Goal: Task Accomplishment & Management: Use online tool/utility

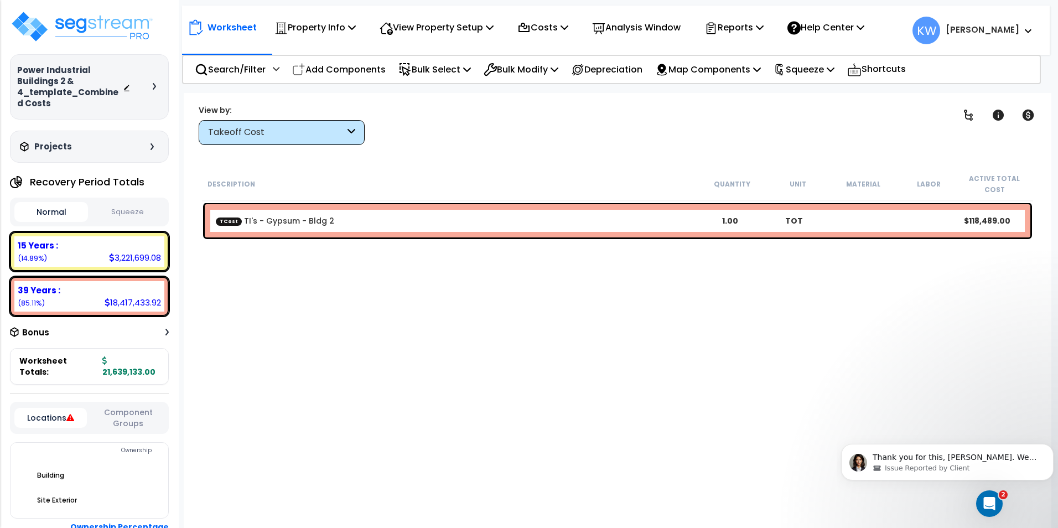
click at [993, 498] on icon "Open Intercom Messenger" at bounding box center [989, 504] width 18 height 18
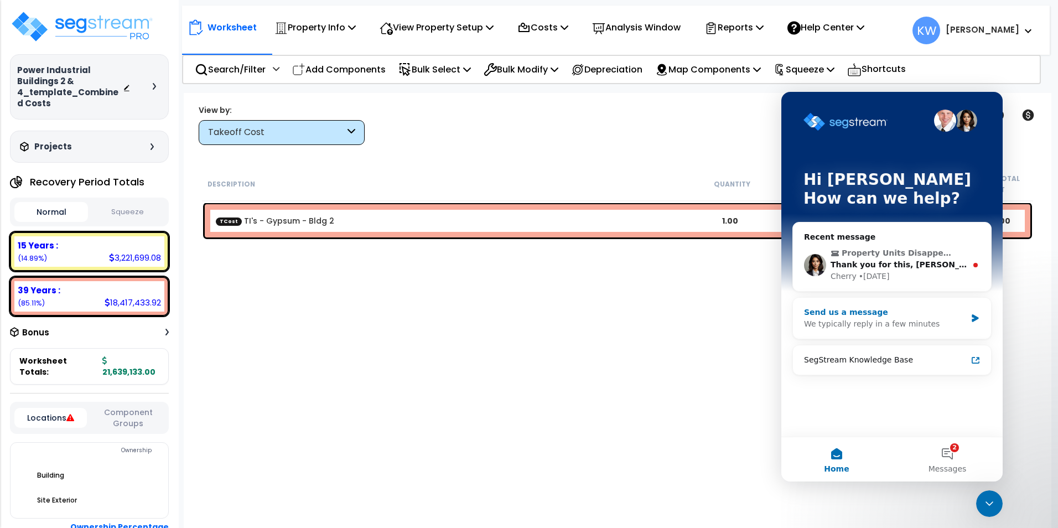
click at [871, 318] on div "We typically reply in a few minutes" at bounding box center [885, 324] width 162 height 12
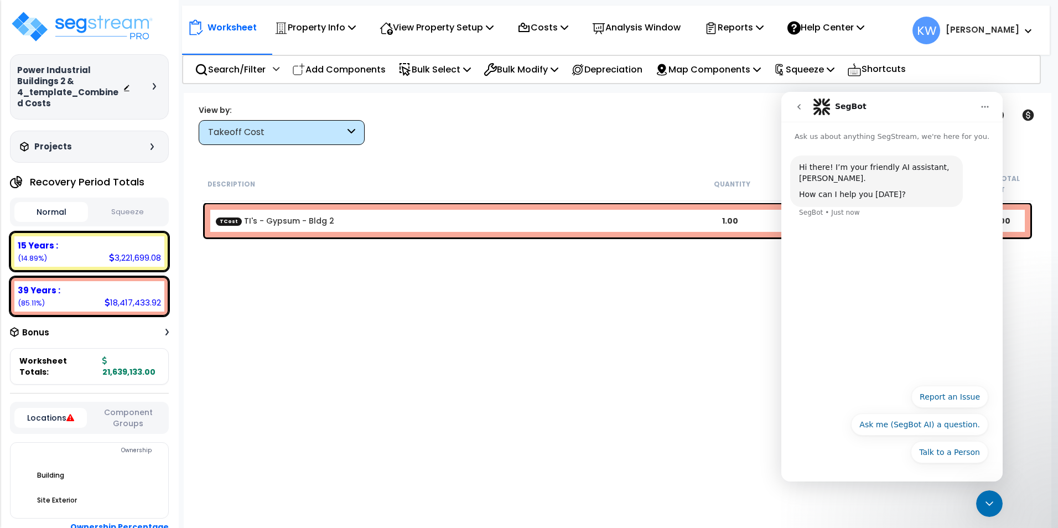
click at [991, 503] on icon "Close Intercom Messenger" at bounding box center [989, 503] width 8 height 4
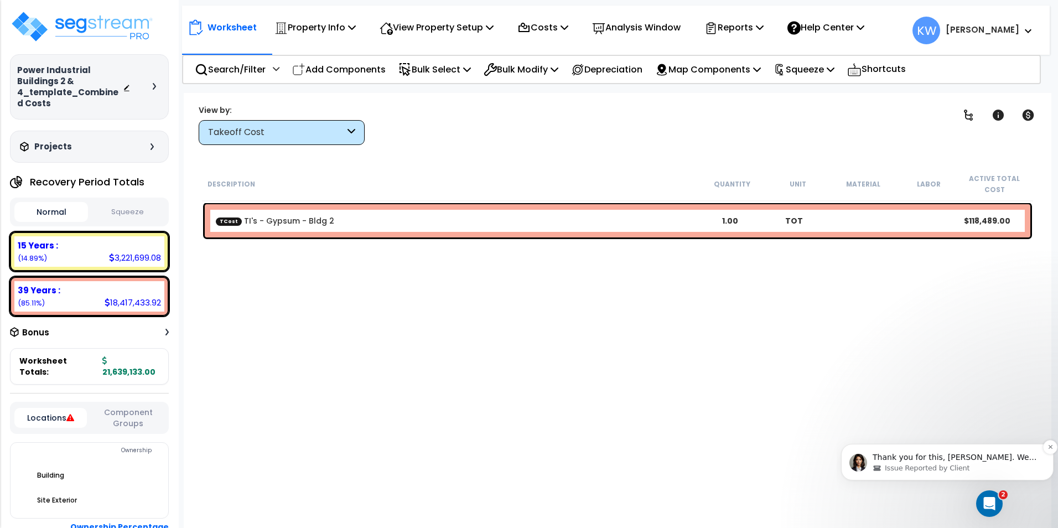
click at [940, 466] on span "Issue Reported by Client" at bounding box center [927, 468] width 85 height 10
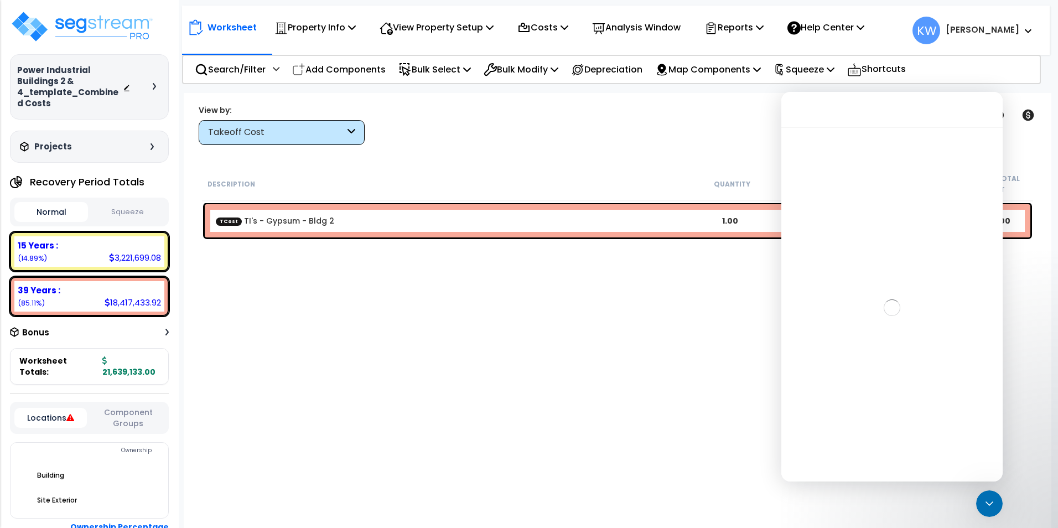
scroll to position [79, 0]
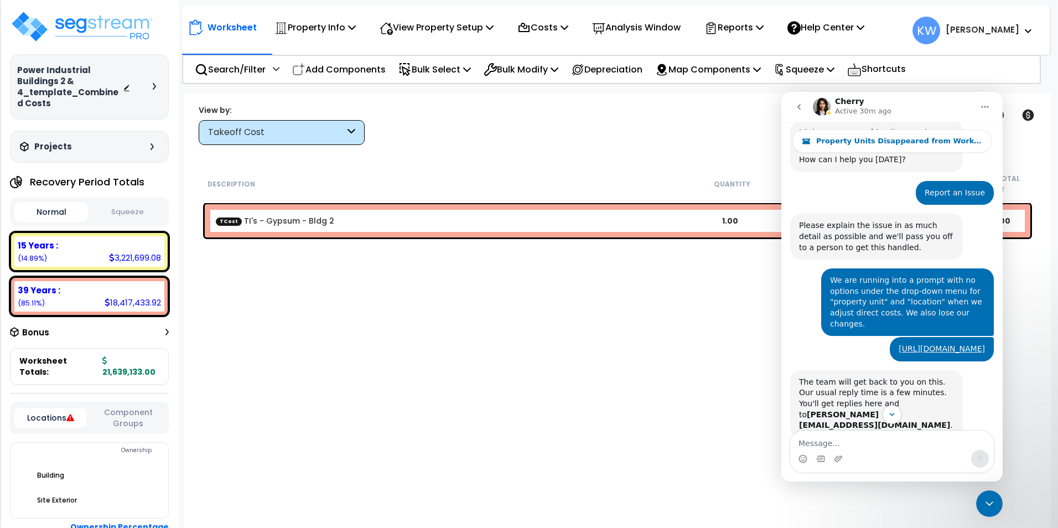
click at [985, 103] on icon "Home" at bounding box center [984, 106] width 9 height 9
click at [855, 187] on div "Report an Issue Kevin • 1w ago" at bounding box center [892, 197] width 204 height 33
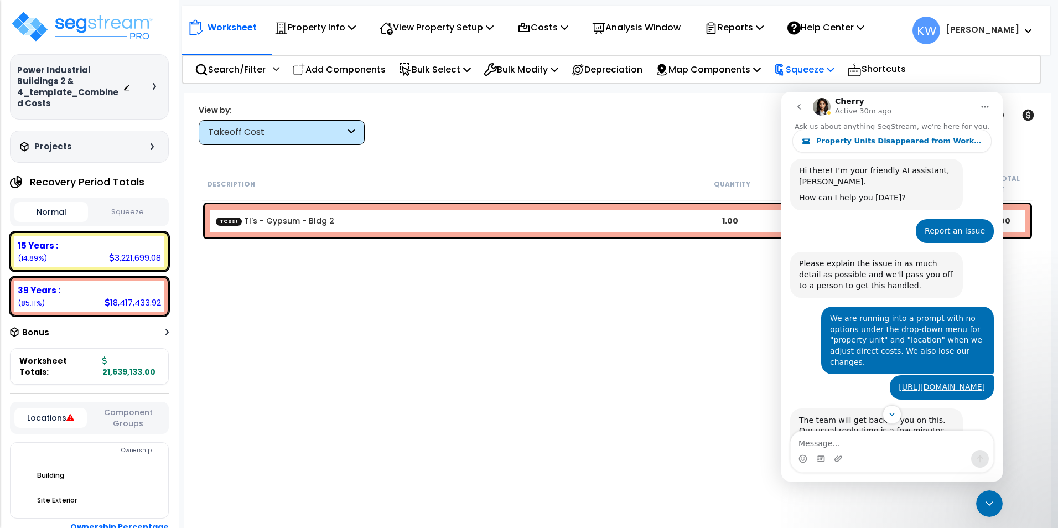
scroll to position [0, 0]
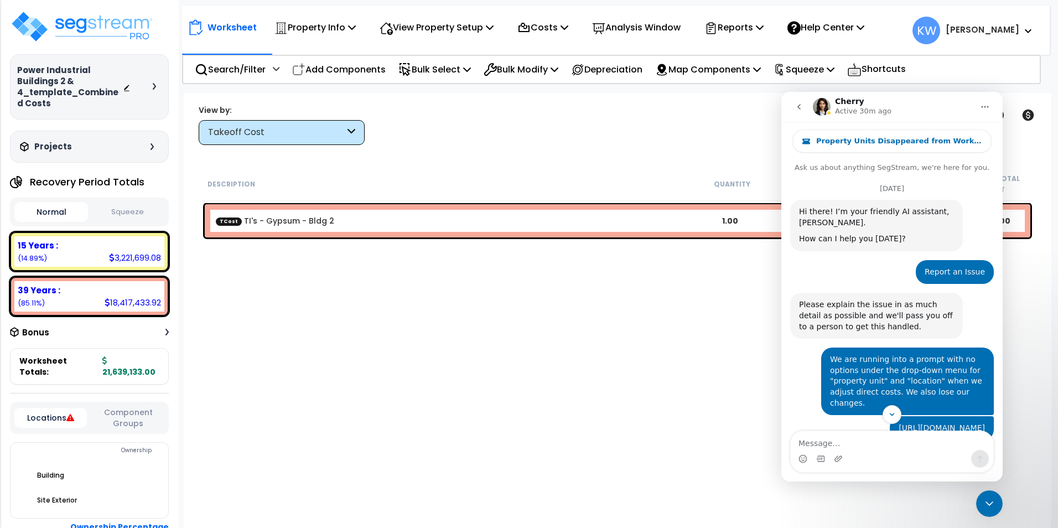
click at [798, 111] on icon "go back" at bounding box center [798, 106] width 9 height 9
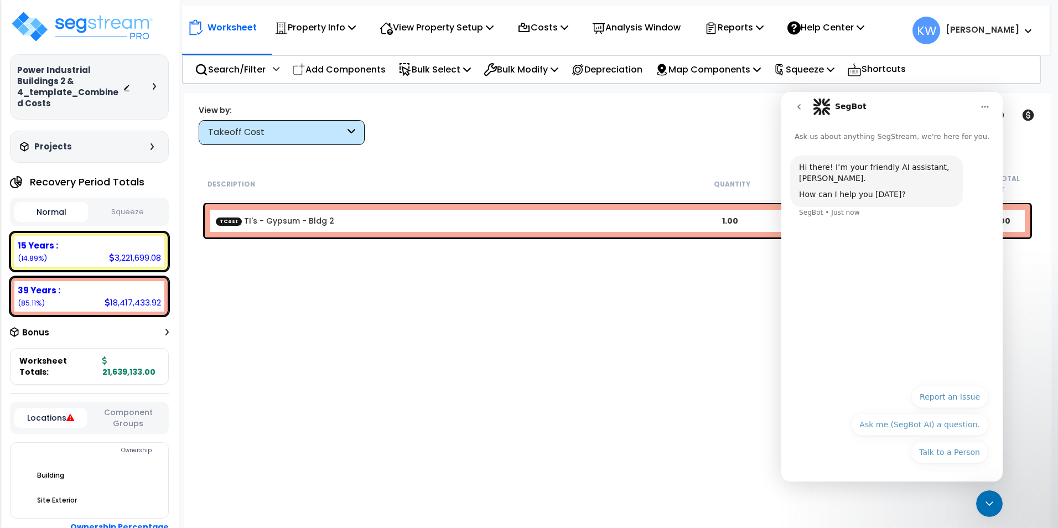
click at [797, 110] on icon "go back" at bounding box center [798, 106] width 9 height 9
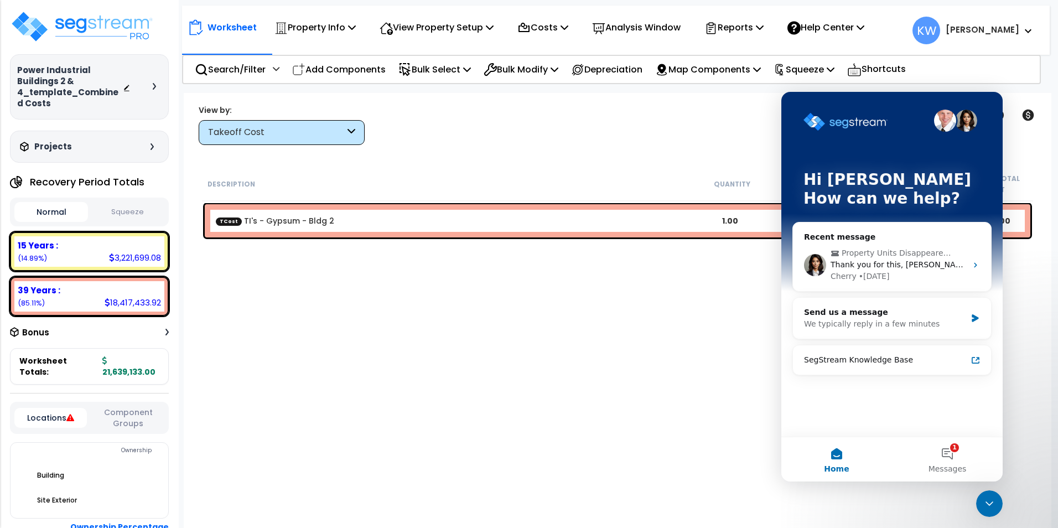
click at [797, 108] on div "Hi Kevin How can we help?" at bounding box center [891, 191] width 199 height 199
click at [944, 131] on img "Intercom messenger" at bounding box center [945, 121] width 22 height 22
click at [946, 118] on img "Intercom messenger" at bounding box center [945, 121] width 22 height 22
click at [965, 319] on div "We typically reply in a few minutes" at bounding box center [885, 324] width 162 height 12
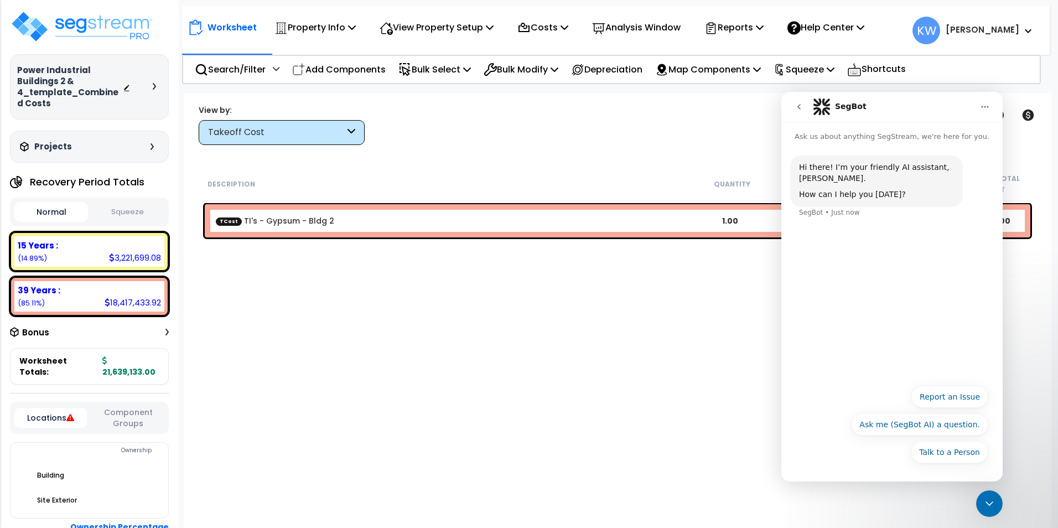
click at [990, 501] on icon "Close Intercom Messenger" at bounding box center [988, 503] width 13 height 13
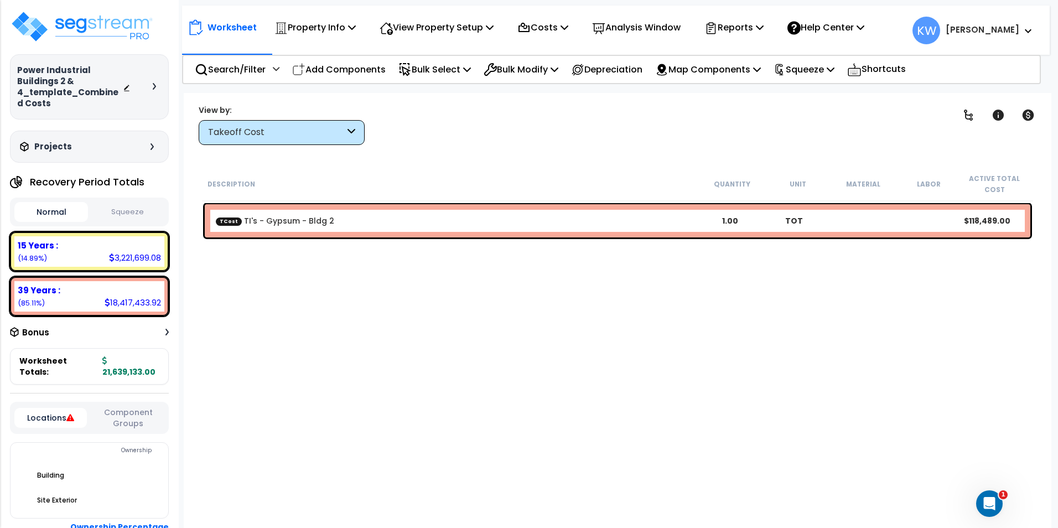
click at [621, 393] on div "Description Quantity Unit Material Labor Active Total Cost TCost TI's - Gypsum …" at bounding box center [617, 343] width 834 height 353
click at [990, 498] on icon "Open Intercom Messenger" at bounding box center [989, 504] width 18 height 18
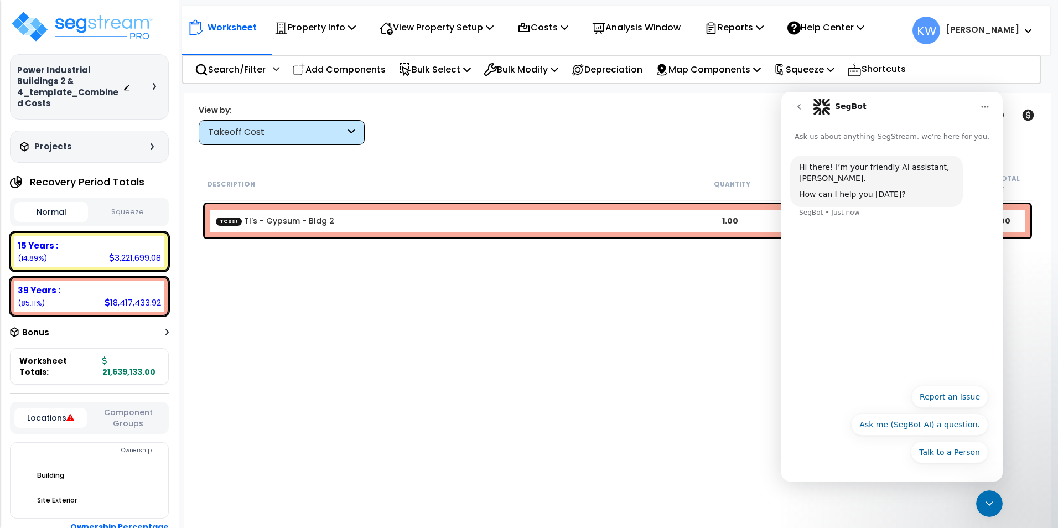
click at [985, 101] on button "Home" at bounding box center [984, 106] width 21 height 21
click at [795, 102] on icon "go back" at bounding box center [798, 106] width 9 height 9
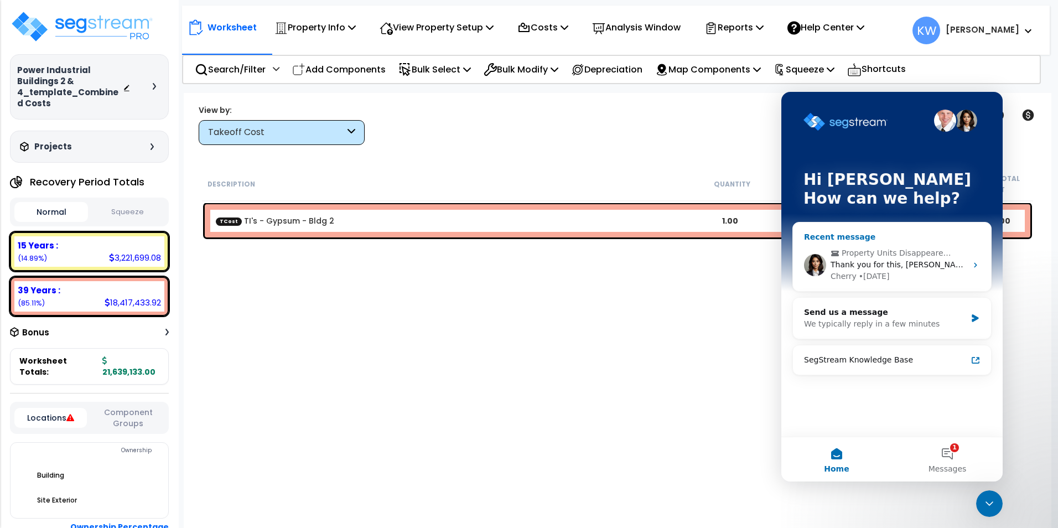
click at [835, 238] on div "Recent message" at bounding box center [892, 237] width 176 height 12
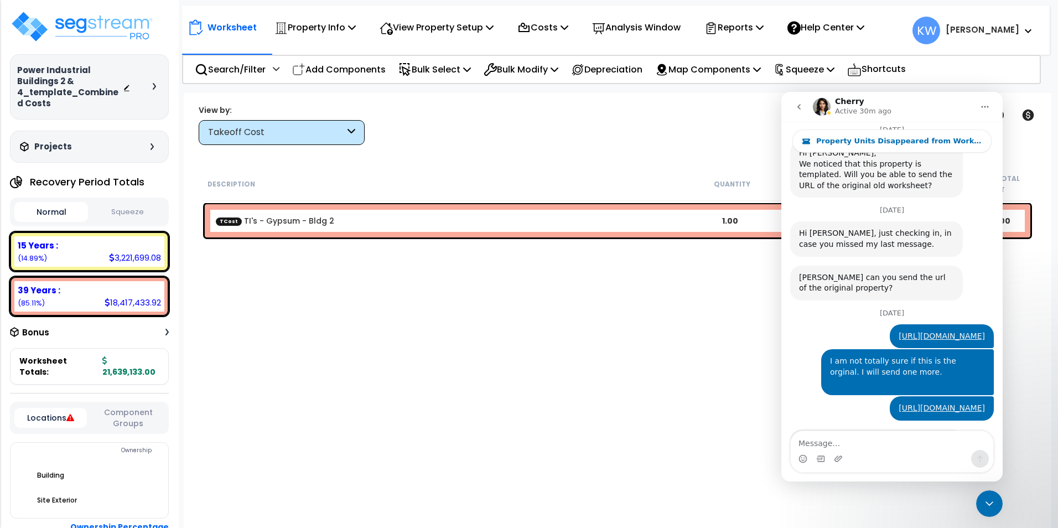
scroll to position [821, 0]
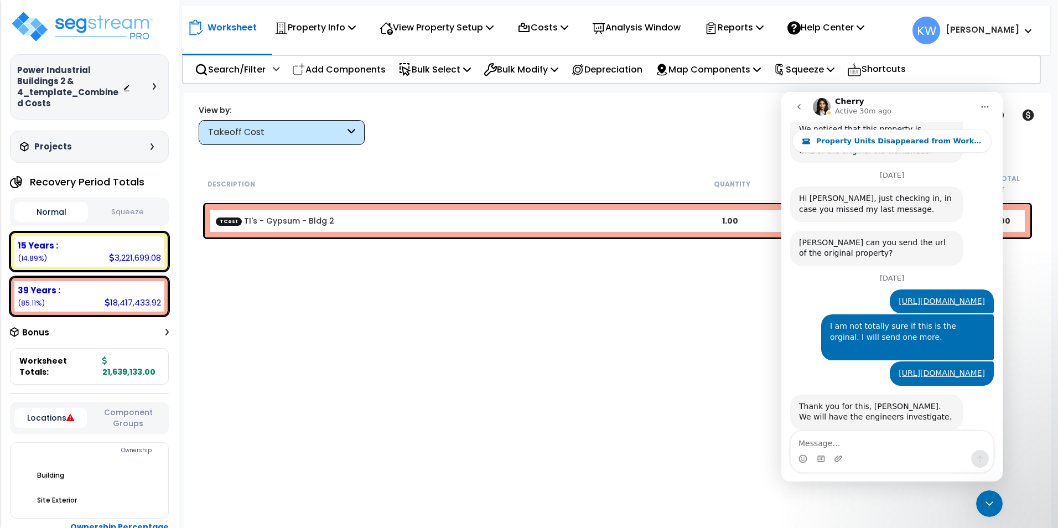
click at [826, 446] on textarea "Message…" at bounding box center [891, 440] width 202 height 19
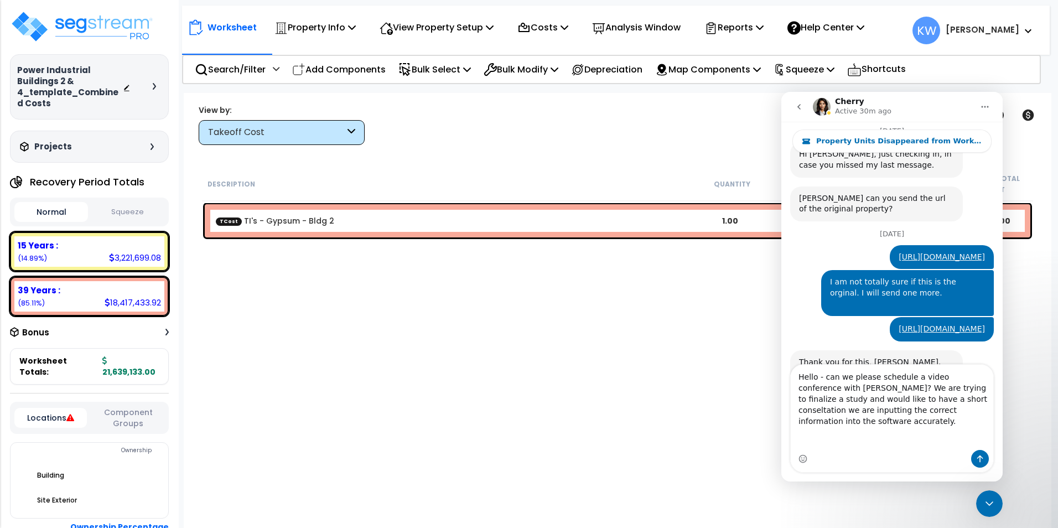
scroll to position [855, 0]
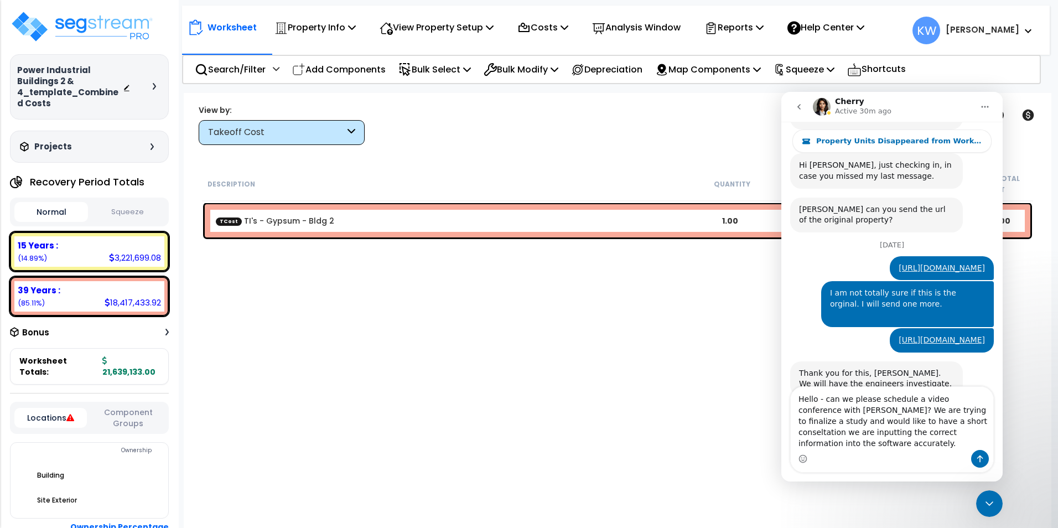
drag, startPoint x: 923, startPoint y: 435, endPoint x: 866, endPoint y: 433, distance: 57.6
click at [860, 433] on textarea "Hello - can we please schedule a video conference with Richard asap? We are try…" at bounding box center [891, 418] width 202 height 63
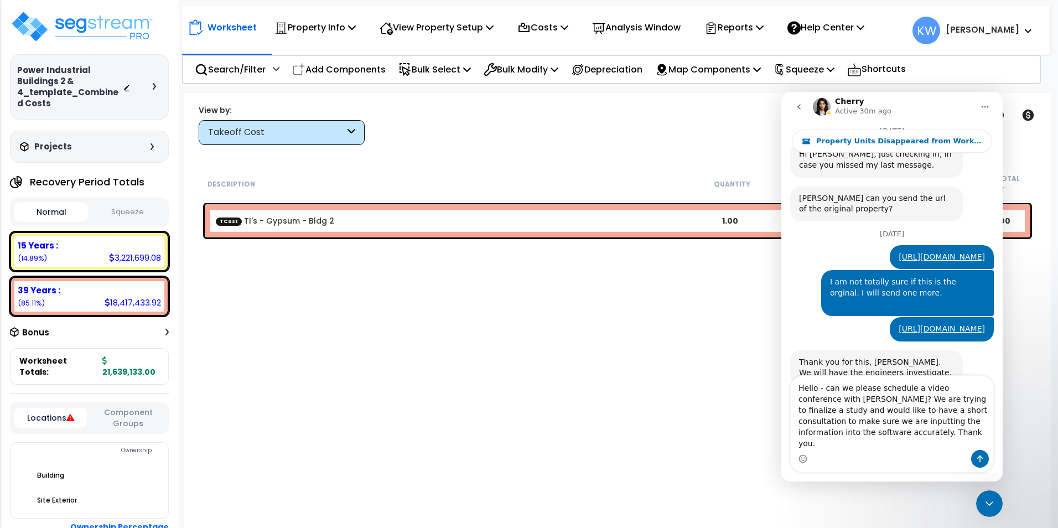
type textarea "Hello - can we please schedule a video conference with Richard asap? We are try…"
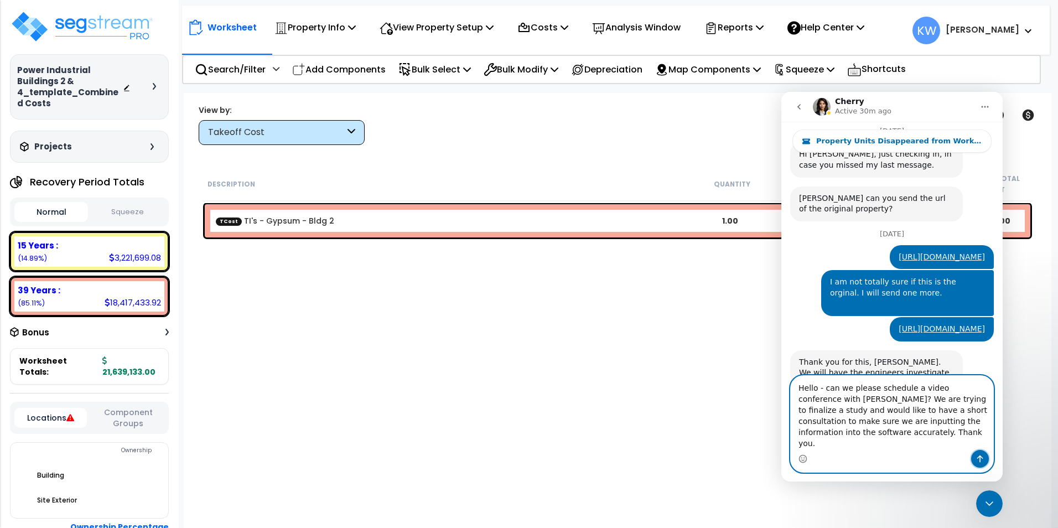
click at [986, 461] on button "Send a message…" at bounding box center [980, 459] width 18 height 18
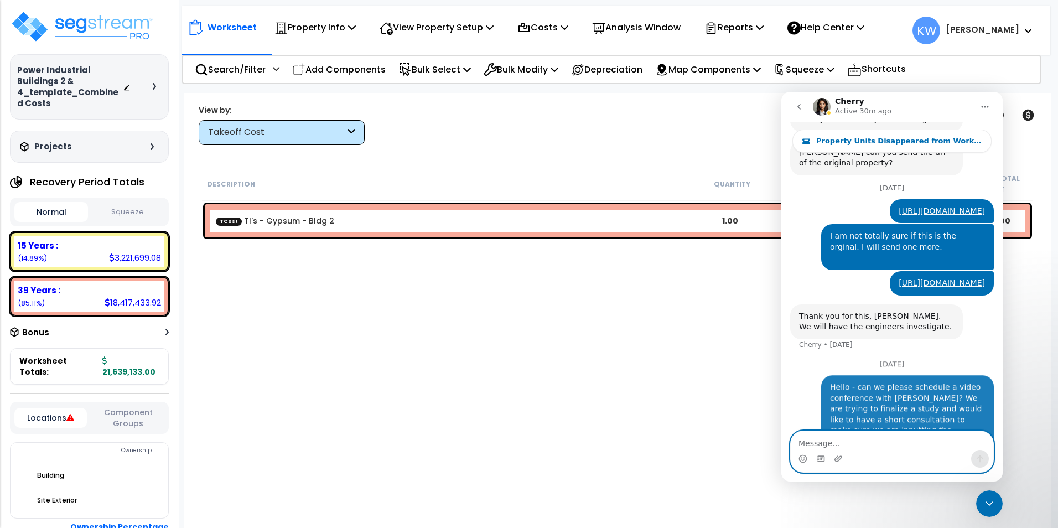
scroll to position [923, 0]
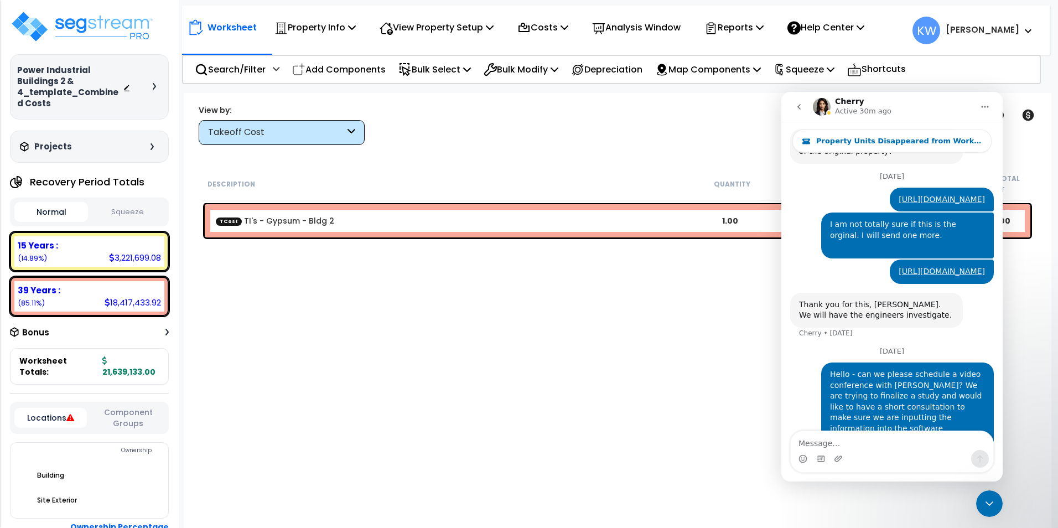
click at [151, 86] on div at bounding box center [142, 86] width 39 height 11
click at [155, 86] on icon at bounding box center [154, 86] width 3 height 7
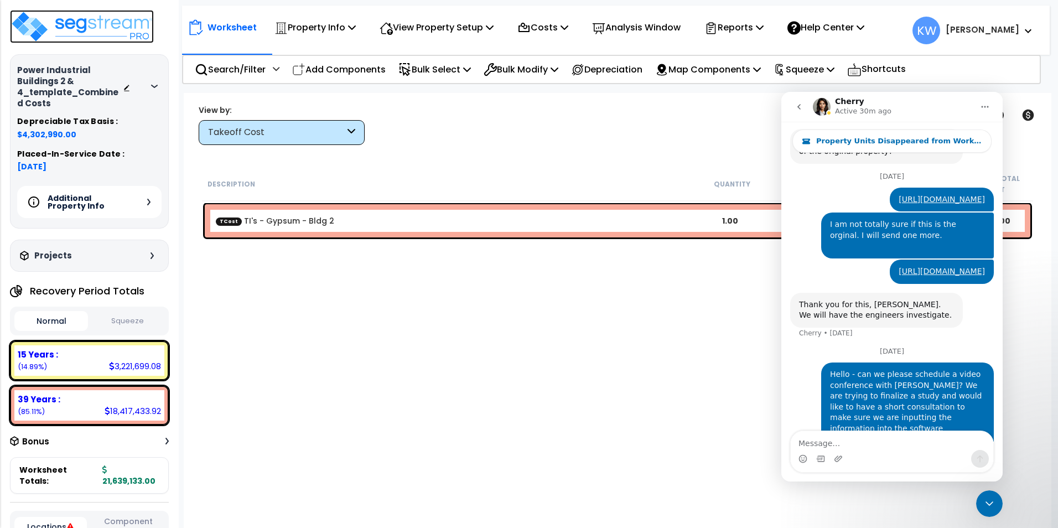
click at [132, 30] on img at bounding box center [82, 26] width 144 height 33
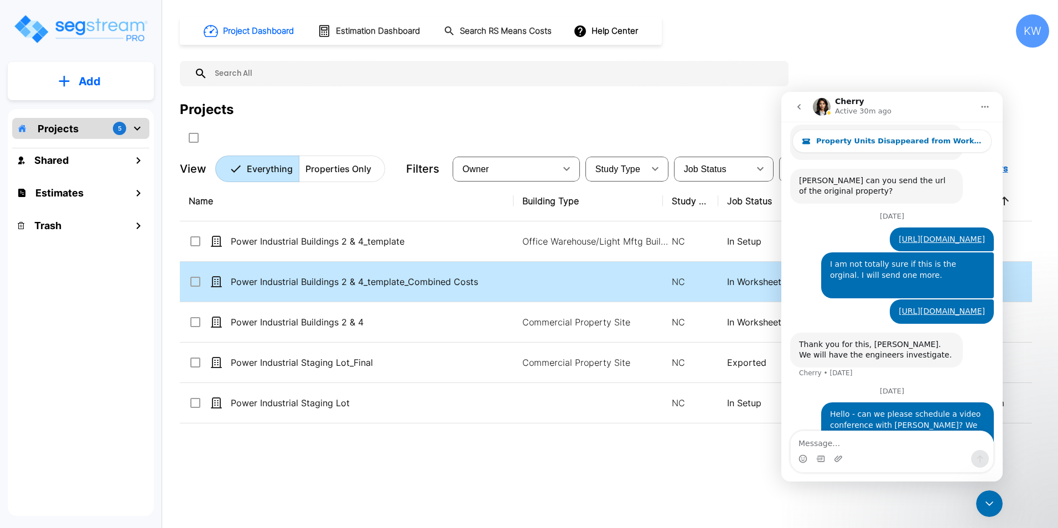
scroll to position [923, 0]
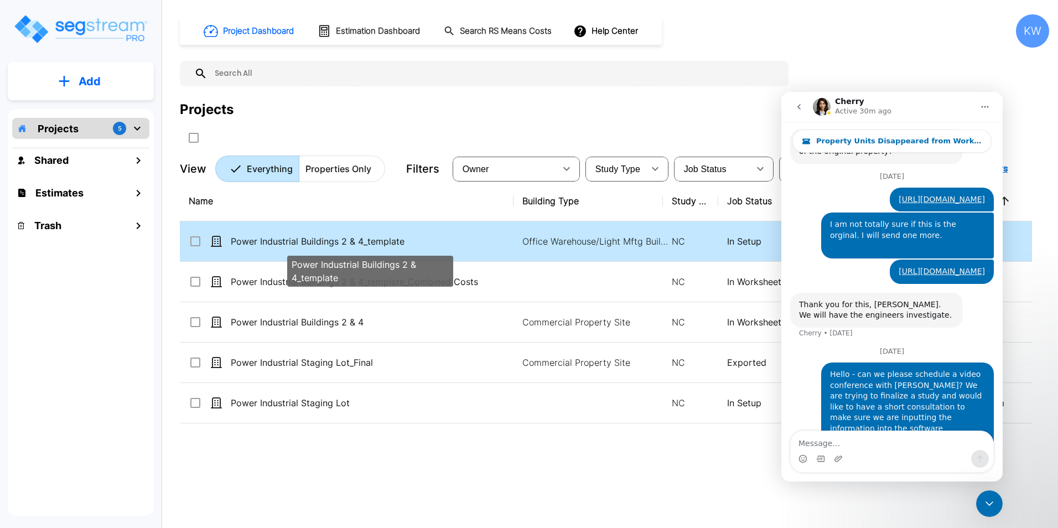
click at [372, 238] on p "Power Industrial Buildings 2 & 4_template" at bounding box center [370, 241] width 278 height 13
checkbox input "true"
click at [372, 238] on p "Power Industrial Buildings 2 & 4_template" at bounding box center [370, 241] width 278 height 13
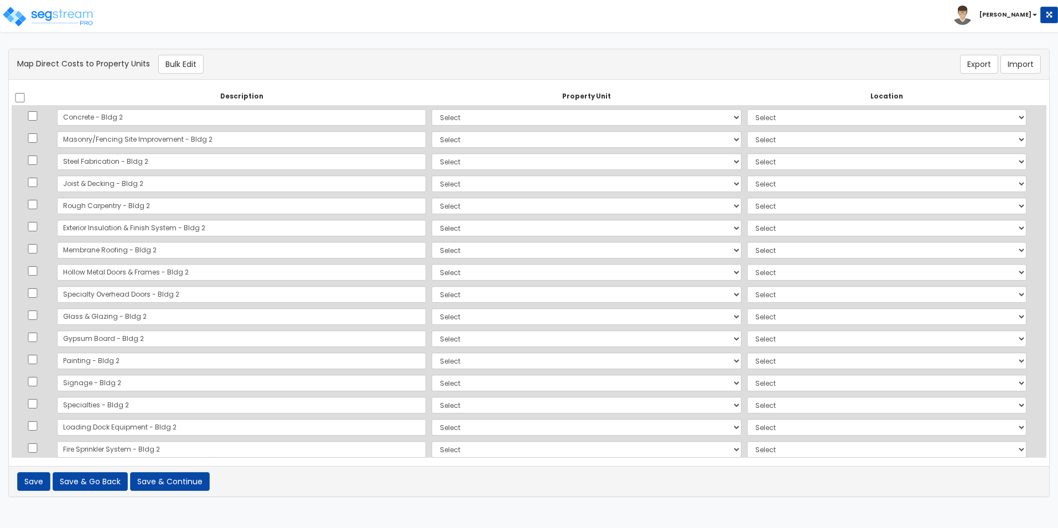
click at [371, 240] on html "Toggle navigation Kevin" at bounding box center [529, 254] width 1058 height 508
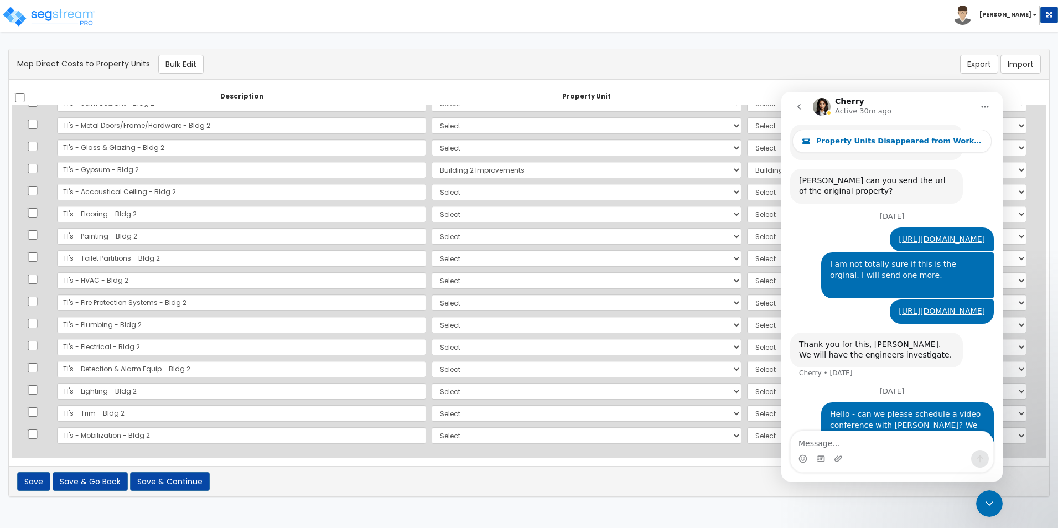
scroll to position [923, 0]
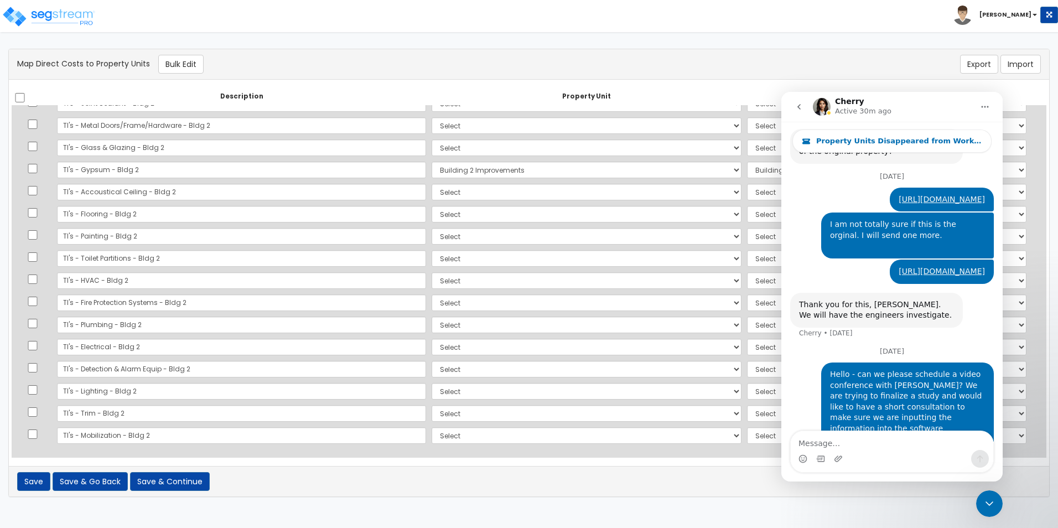
click at [752, 96] on th "Location" at bounding box center [886, 97] width 285 height 18
click at [977, 59] on button "Export" at bounding box center [979, 64] width 38 height 19
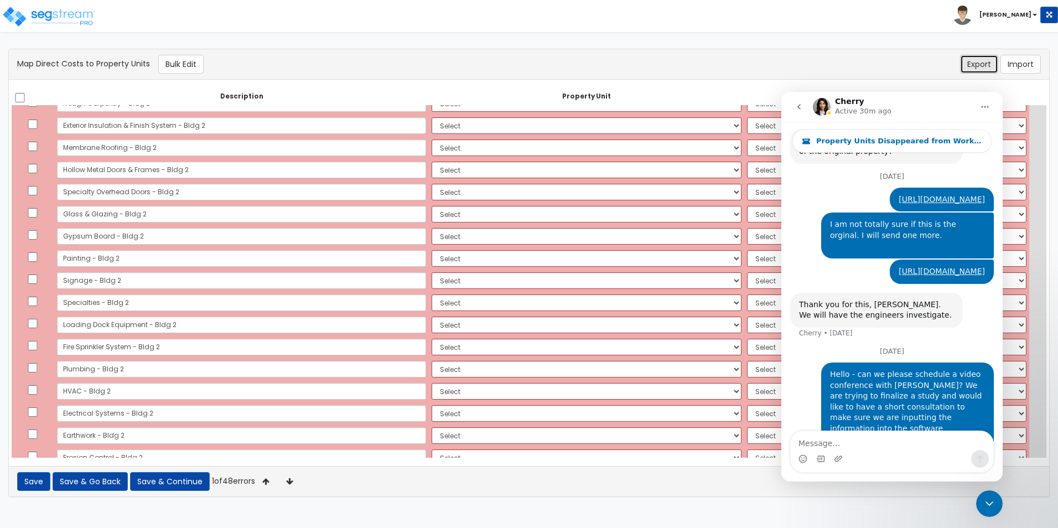
scroll to position [0, 0]
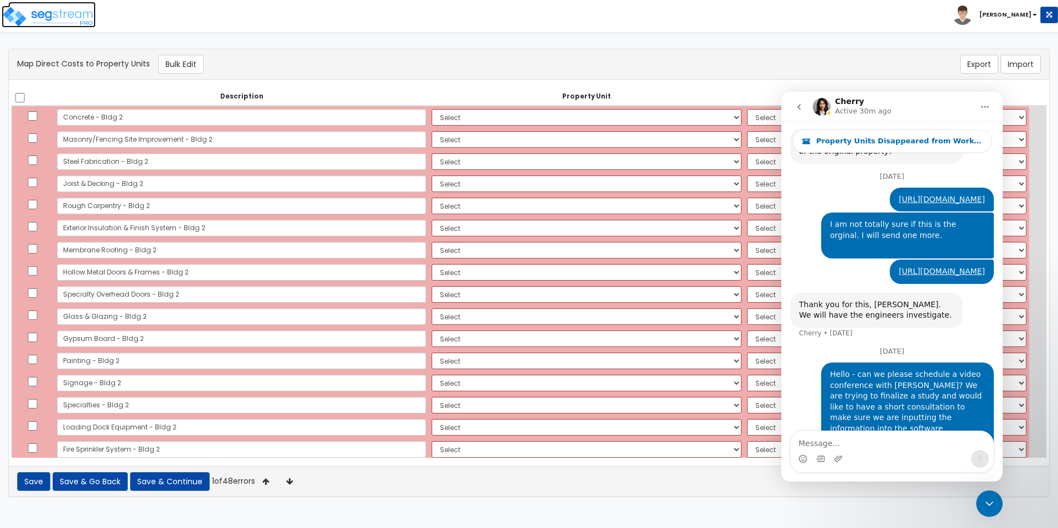
click at [54, 10] on img at bounding box center [49, 17] width 94 height 22
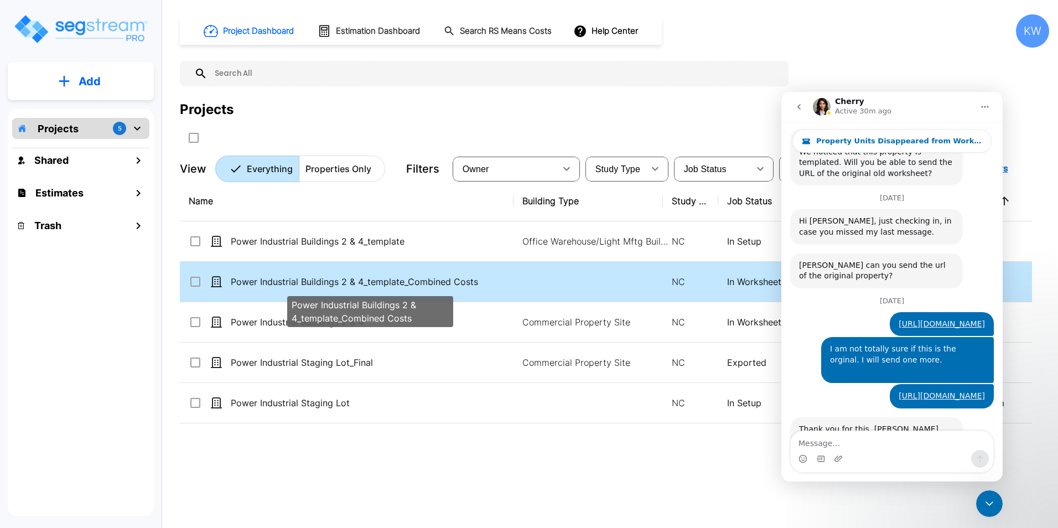
scroll to position [923, 0]
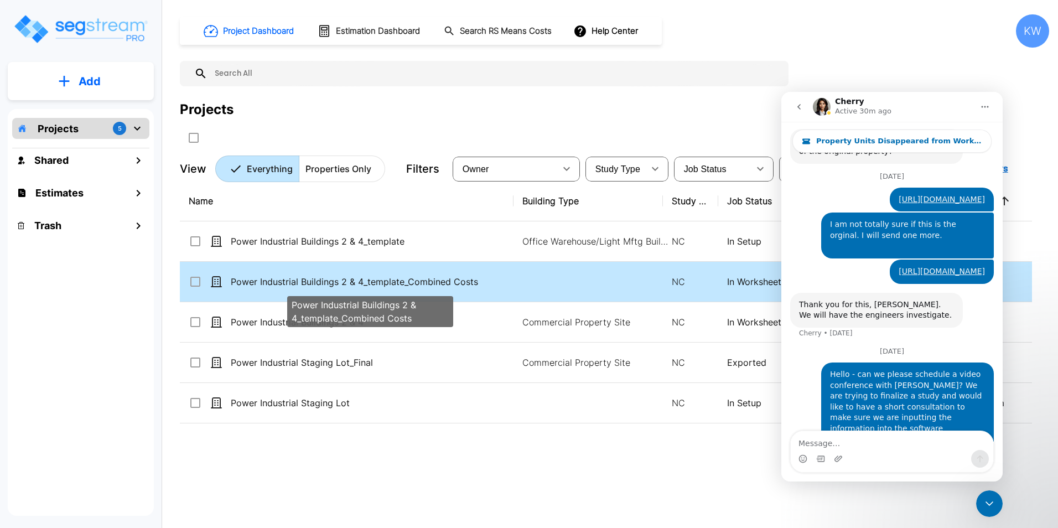
click at [286, 277] on p "Power Industrial Buildings 2 & 4_template_Combined Costs" at bounding box center [370, 281] width 278 height 13
checkbox input "false"
click at [286, 277] on p "Power Industrial Buildings 2 & 4_template_Combined Costs" at bounding box center [370, 281] width 278 height 13
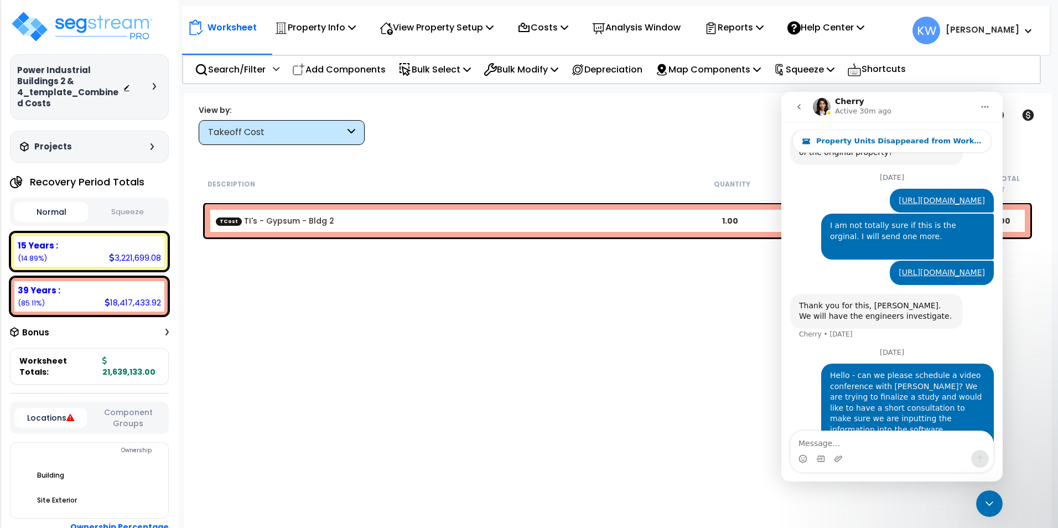
scroll to position [923, 0]
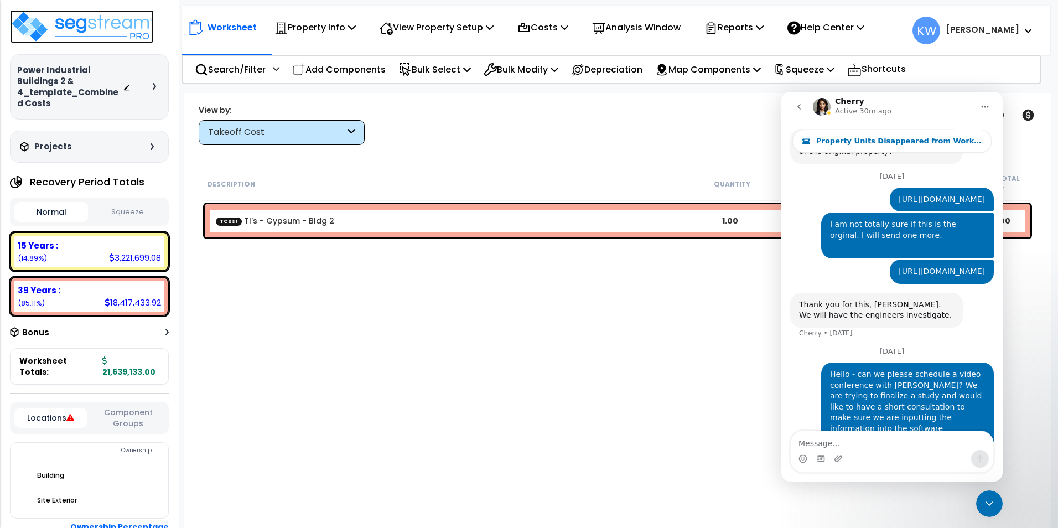
click at [108, 30] on img at bounding box center [82, 26] width 144 height 33
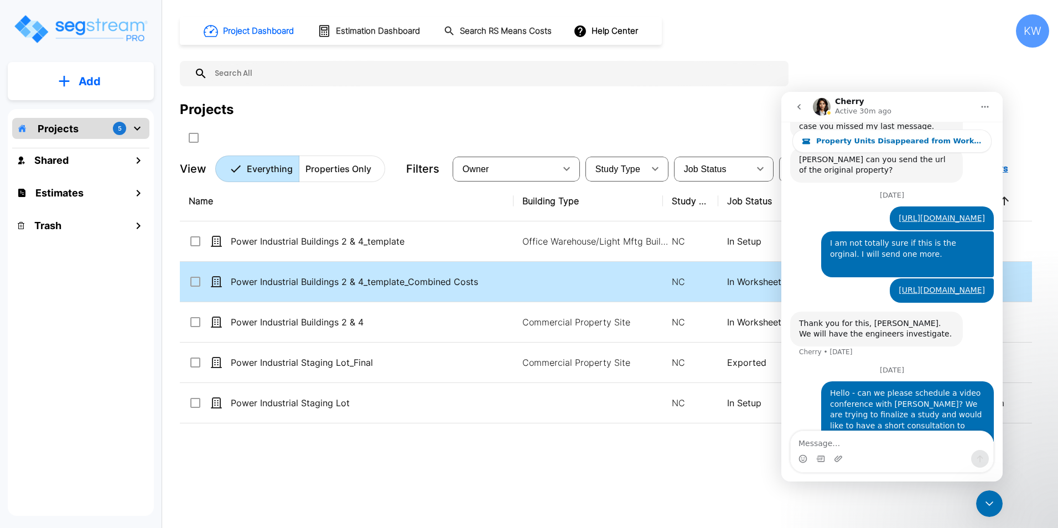
scroll to position [923, 0]
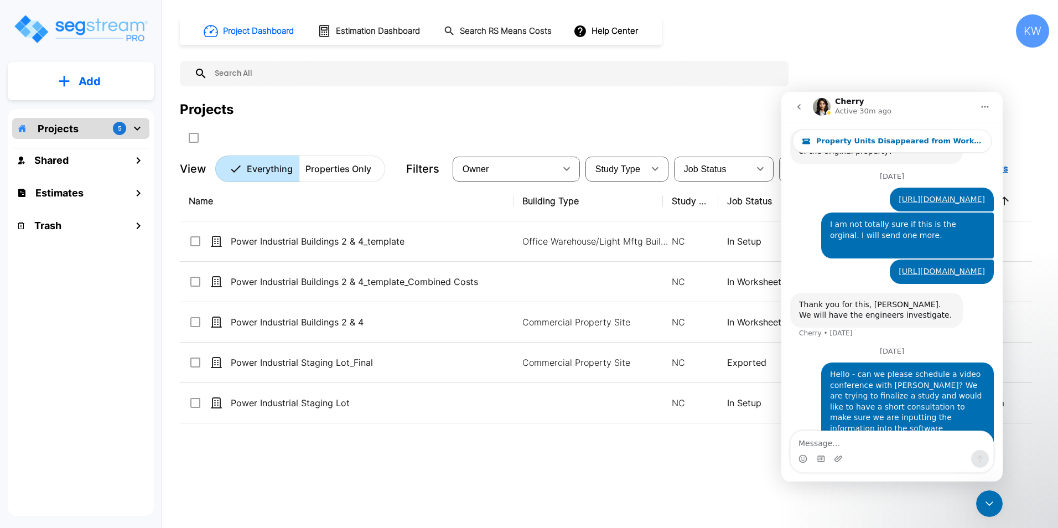
click at [795, 105] on icon "go back" at bounding box center [798, 106] width 9 height 9
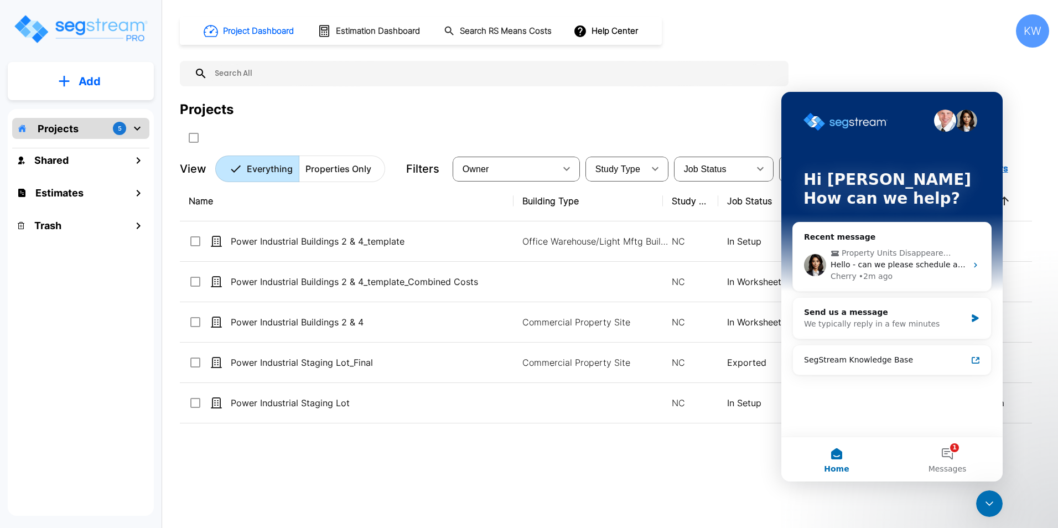
click at [917, 113] on div "Intercom messenger" at bounding box center [891, 121] width 177 height 22
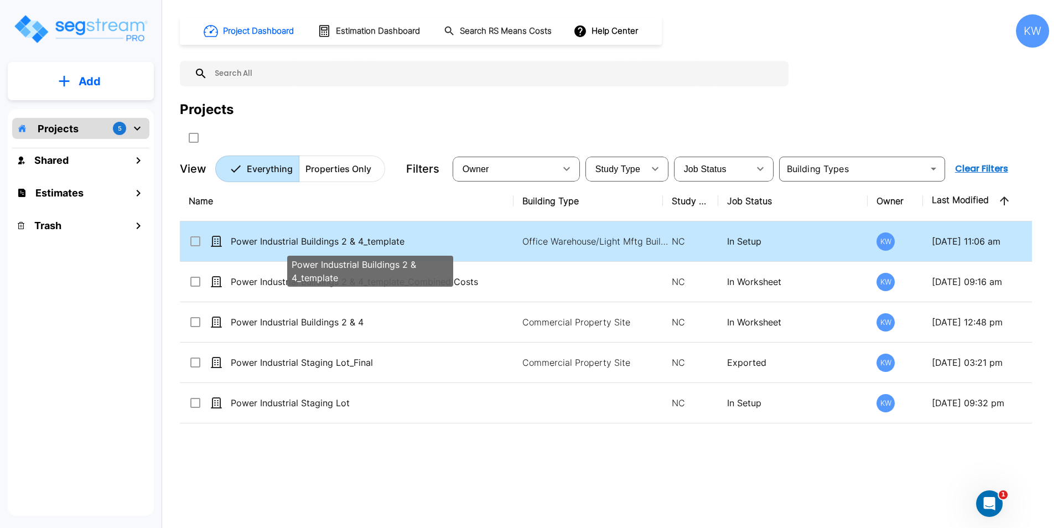
click at [264, 240] on p "Power Industrial Buildings 2 & 4_template" at bounding box center [370, 241] width 278 height 13
checkbox input "true"
click at [264, 240] on p "Power Industrial Buildings 2 & 4_template" at bounding box center [370, 241] width 278 height 13
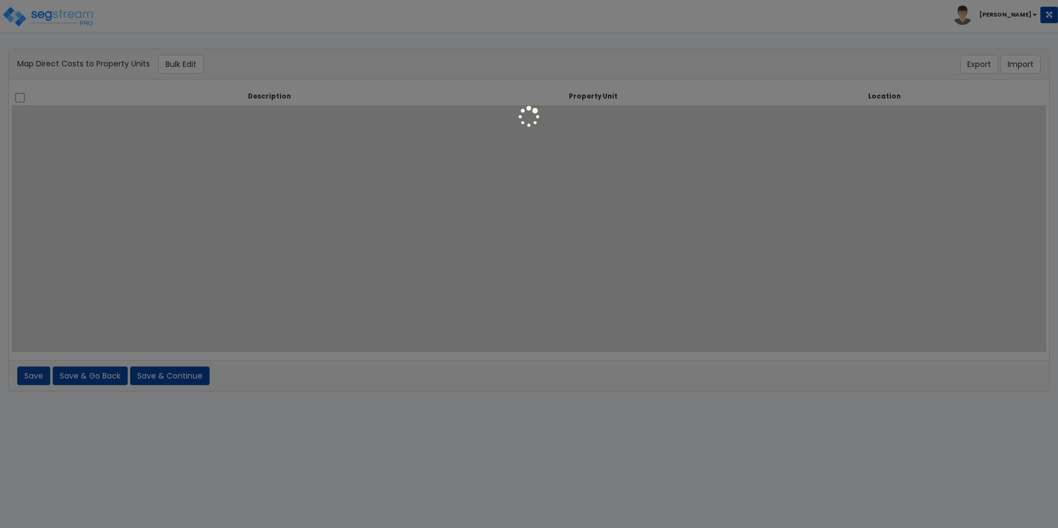
select select
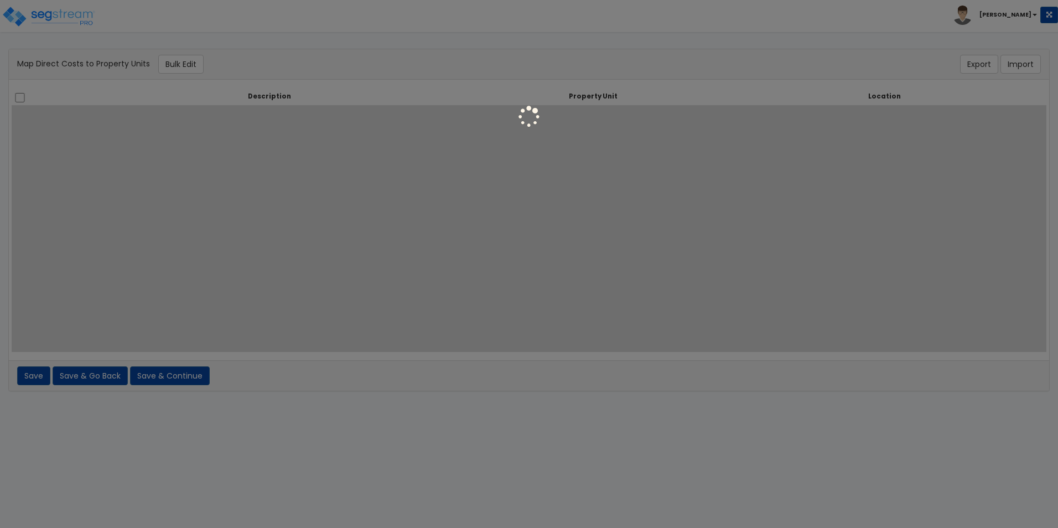
select select
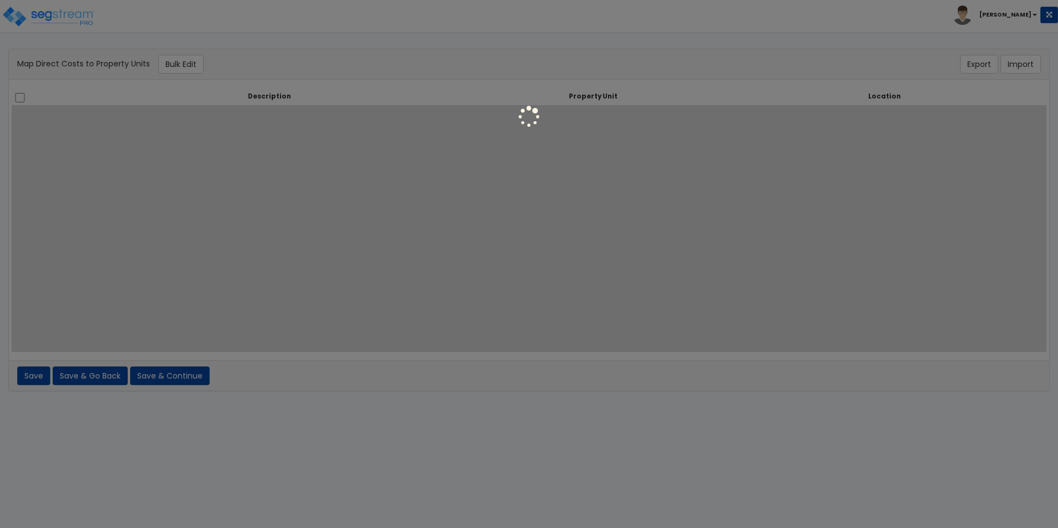
select select
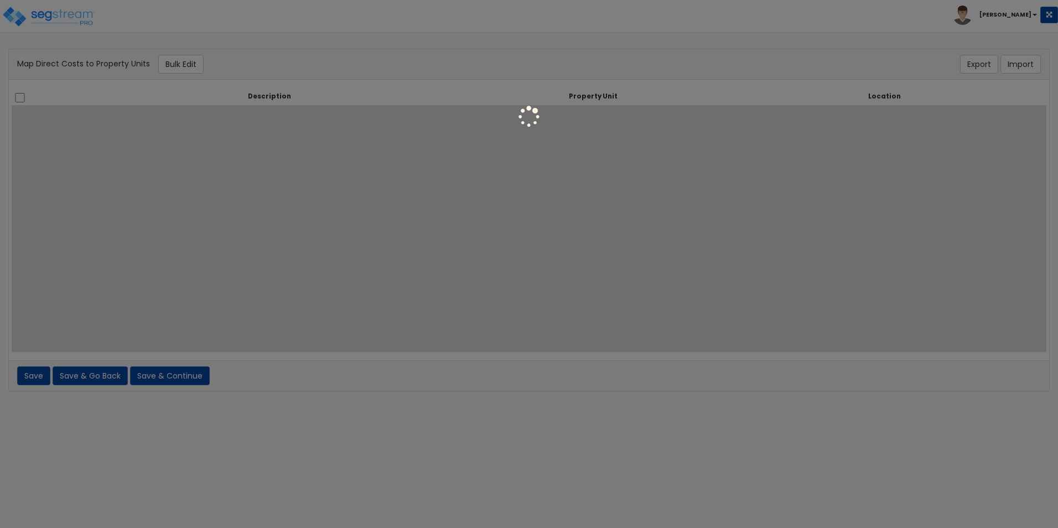
select select
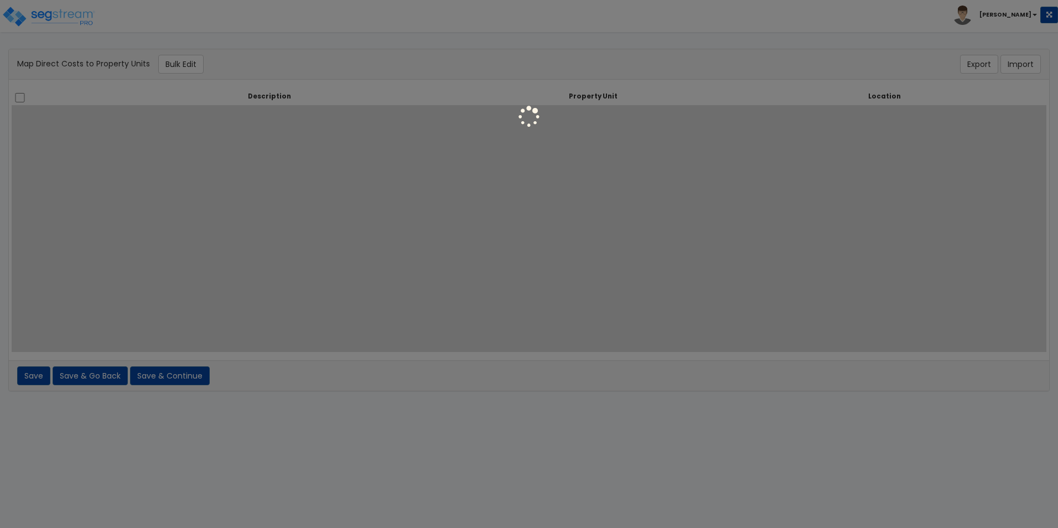
select select
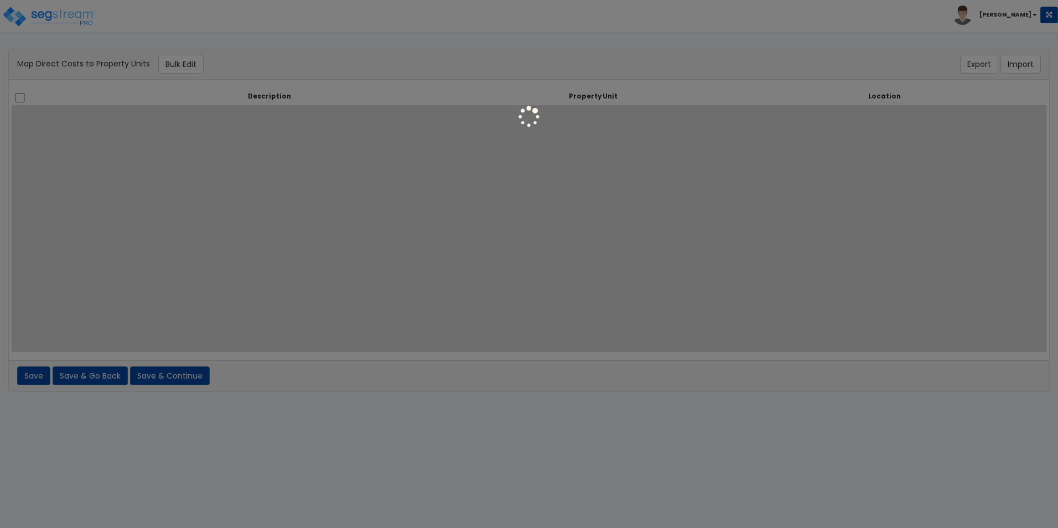
select select
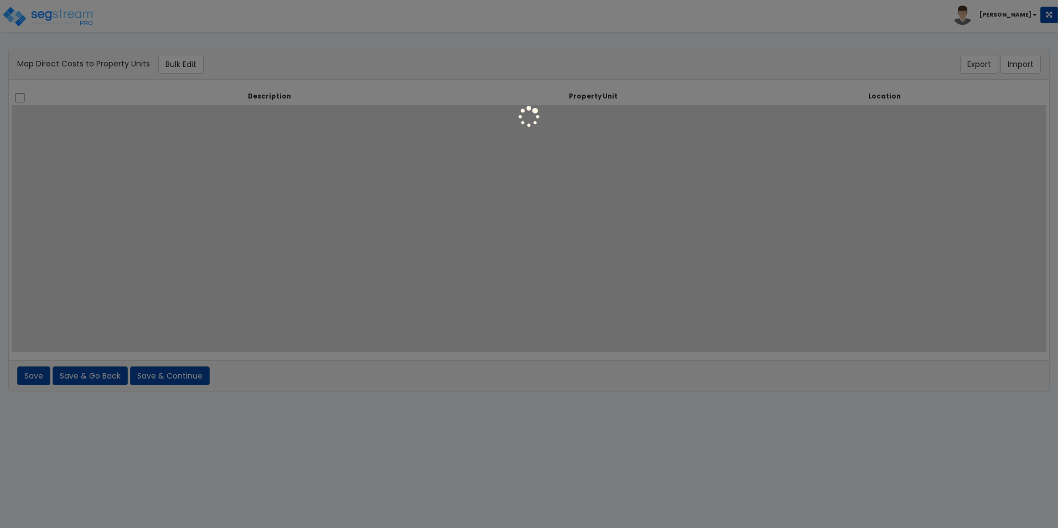
select select
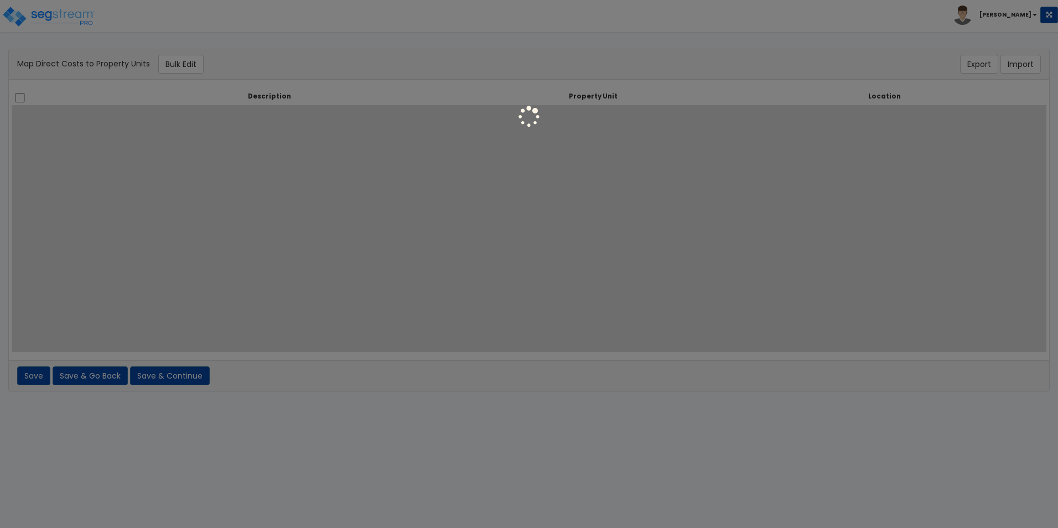
select select
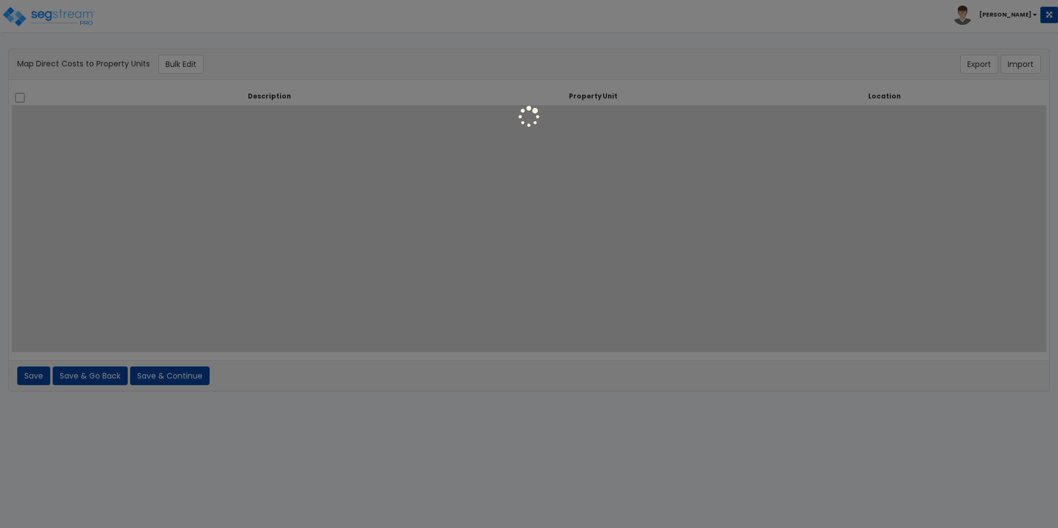
select select
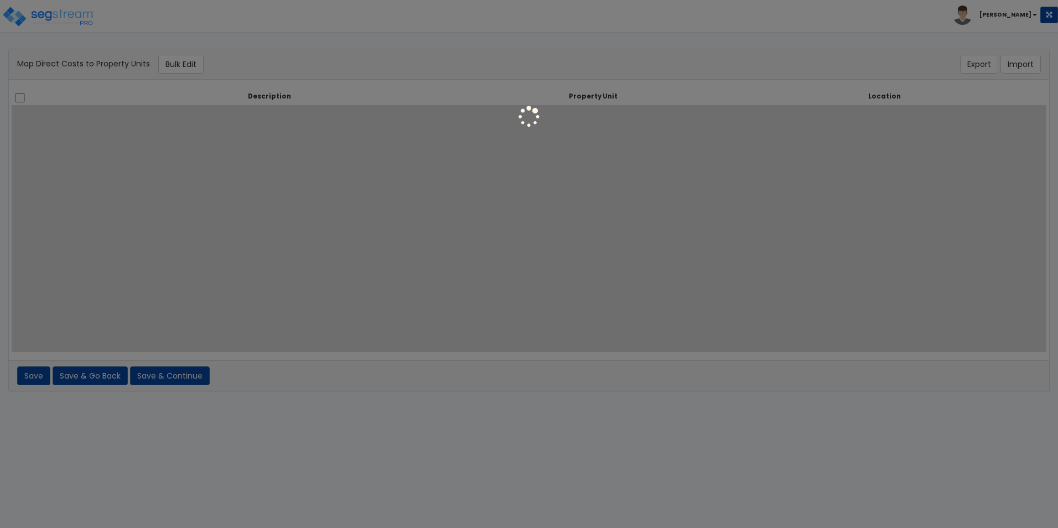
select select
select select "6"
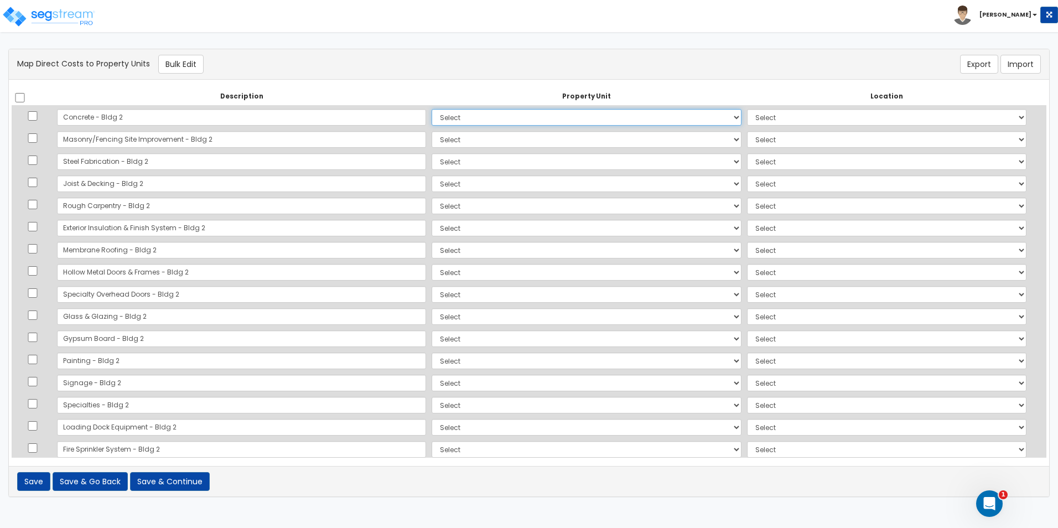
click at [511, 113] on select "Select Building 2 Building 2 Building 4 Site Improvements Building 2 Improvemen…" at bounding box center [585, 117] width 309 height 17
click at [513, 115] on select "Select Building 2 Building 2 Building 4 Site Improvements Building 2 Improvemen…" at bounding box center [585, 117] width 309 height 17
click at [491, 89] on th "Property Unit" at bounding box center [586, 97] width 315 height 18
click at [165, 480] on button "Save & Continue" at bounding box center [170, 481] width 80 height 19
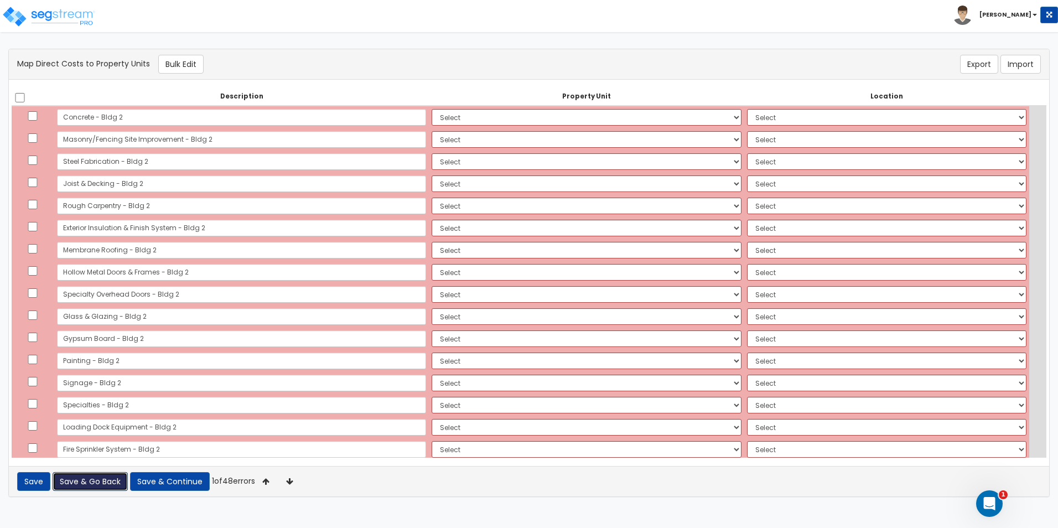
click at [93, 484] on button "Save & Go Back" at bounding box center [90, 481] width 75 height 19
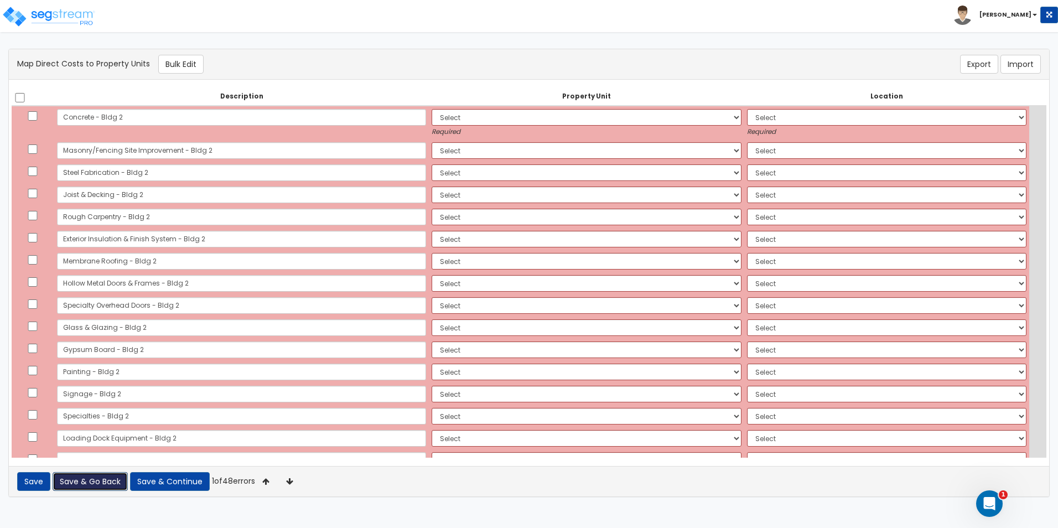
click at [93, 484] on button "Save & Go Back" at bounding box center [90, 481] width 75 height 19
click at [27, 486] on button "Save" at bounding box center [33, 481] width 33 height 19
click at [31, 486] on button "Save" at bounding box center [33, 481] width 33 height 19
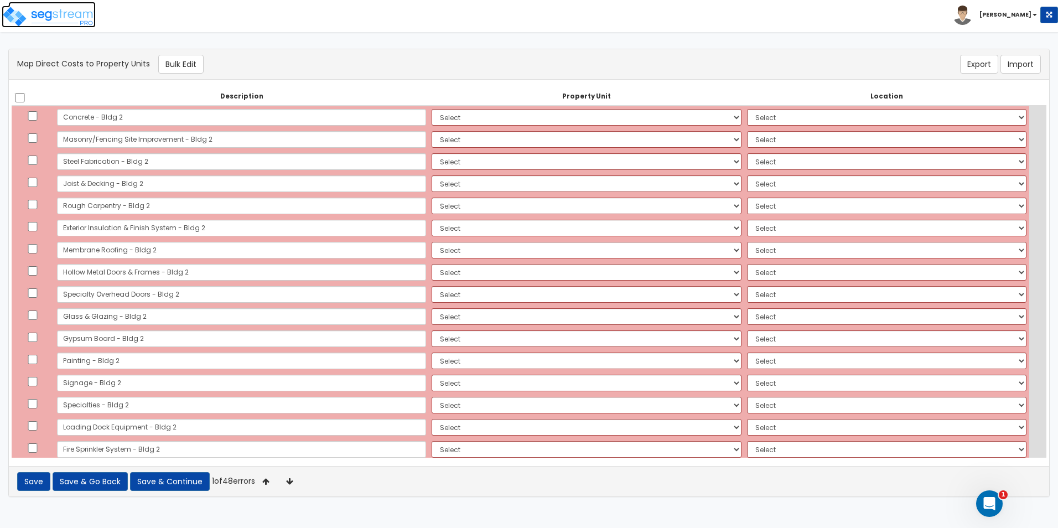
click at [59, 12] on img at bounding box center [49, 17] width 94 height 22
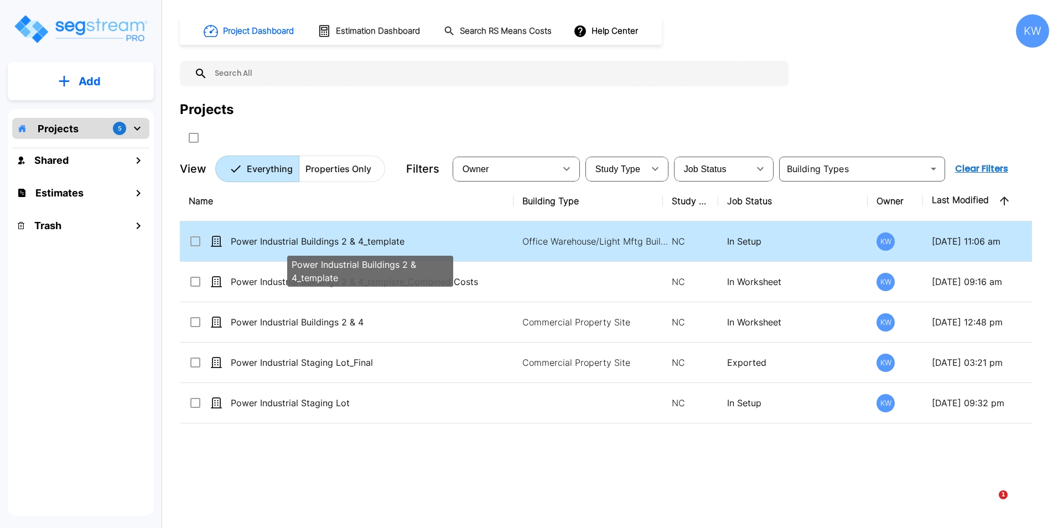
click at [293, 243] on p "Power Industrial Buildings 2 & 4_template" at bounding box center [370, 241] width 278 height 13
checkbox input "true"
click at [293, 243] on p "Power Industrial Buildings 2 & 4_template" at bounding box center [370, 241] width 278 height 13
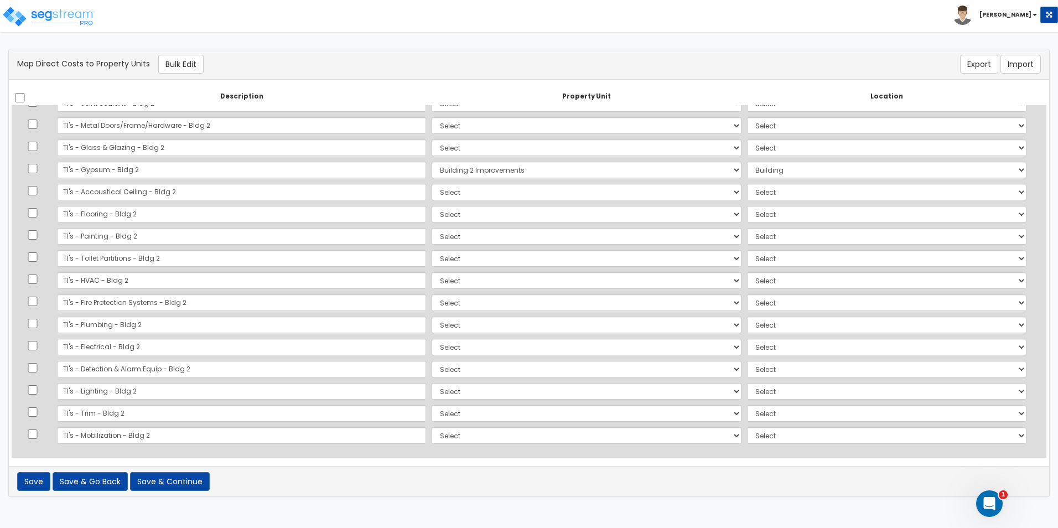
click at [995, 508] on div "Open Intercom Messenger" at bounding box center [989, 503] width 37 height 37
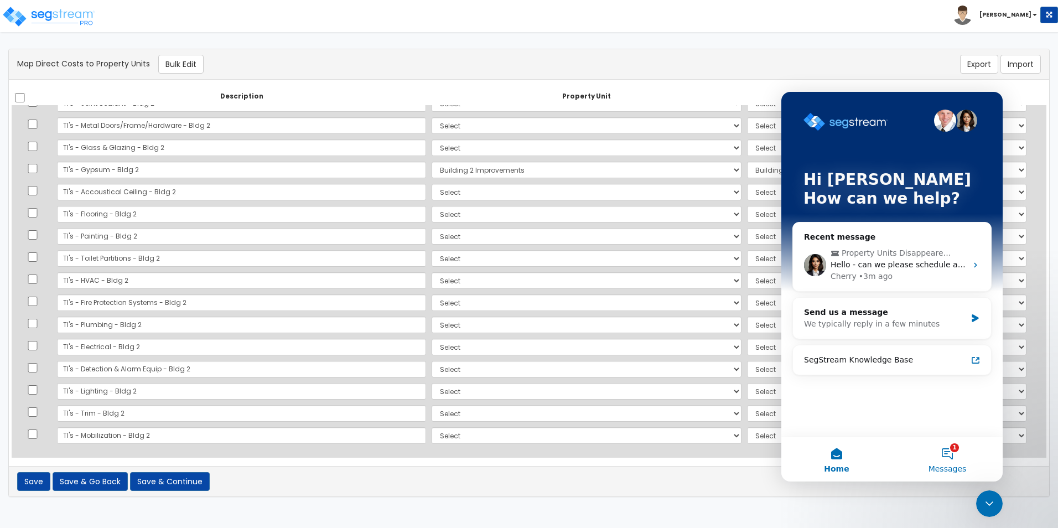
click at [950, 455] on button "1 Messages" at bounding box center [947, 459] width 111 height 44
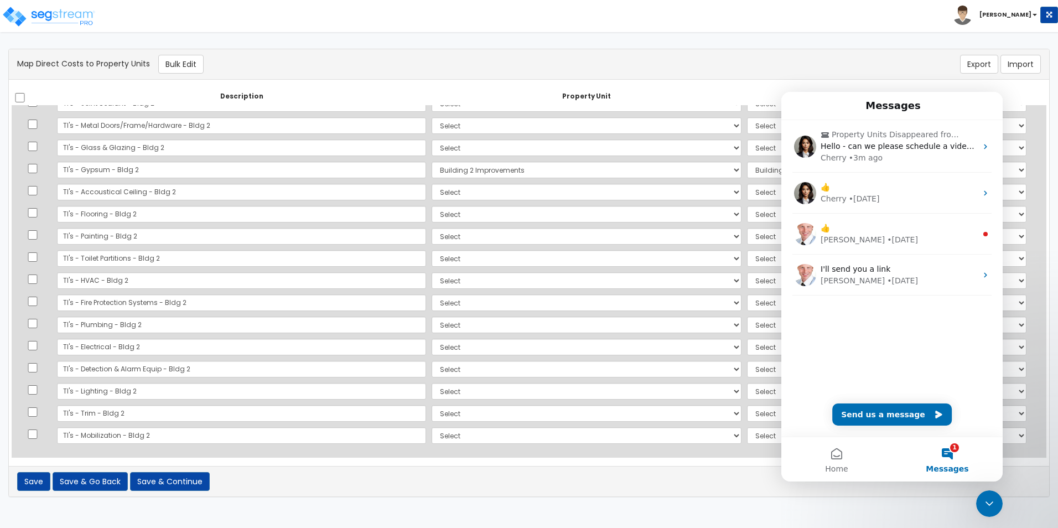
click at [704, 484] on div "Save Save & Go Back Save & Continue of errors" at bounding box center [529, 481] width 1040 height 30
click at [746, 488] on div "Save Save & Go Back Save & Continue of errors" at bounding box center [529, 481] width 1040 height 30
click at [302, 85] on div "Description Property Unit Location Do nothing Building 2 Building 2 Building 4 …" at bounding box center [529, 273] width 1040 height 386
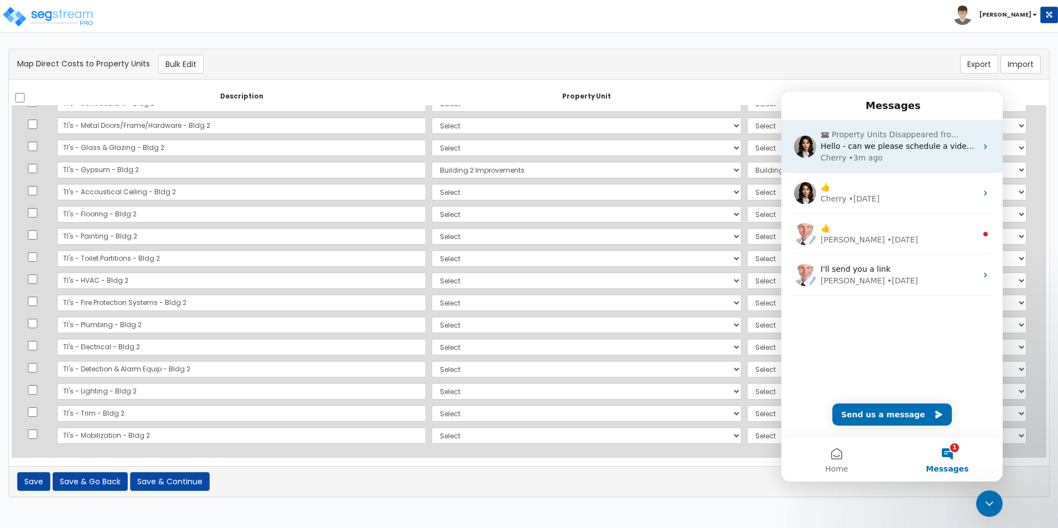
click at [927, 160] on div "Cherry • 3m ago" at bounding box center [898, 158] width 156 height 12
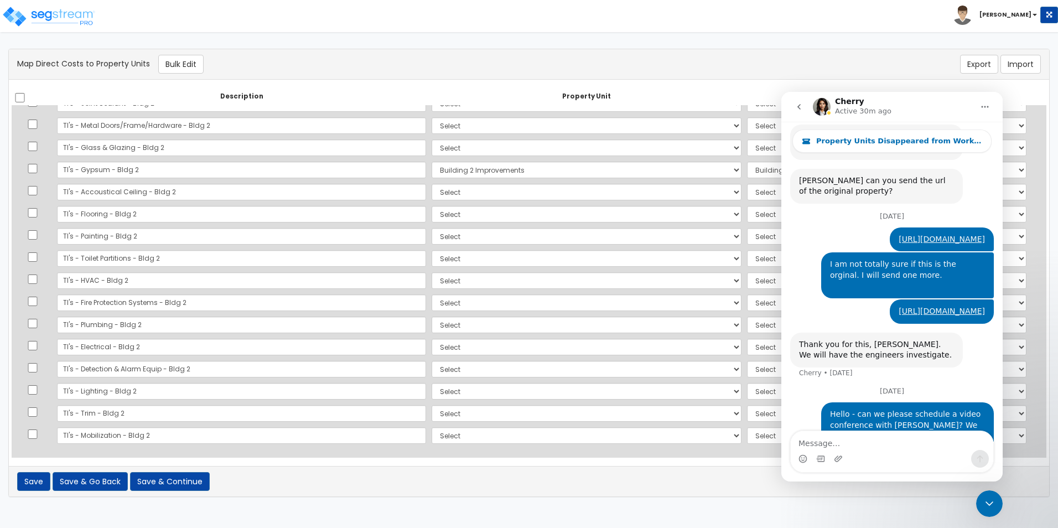
scroll to position [923, 0]
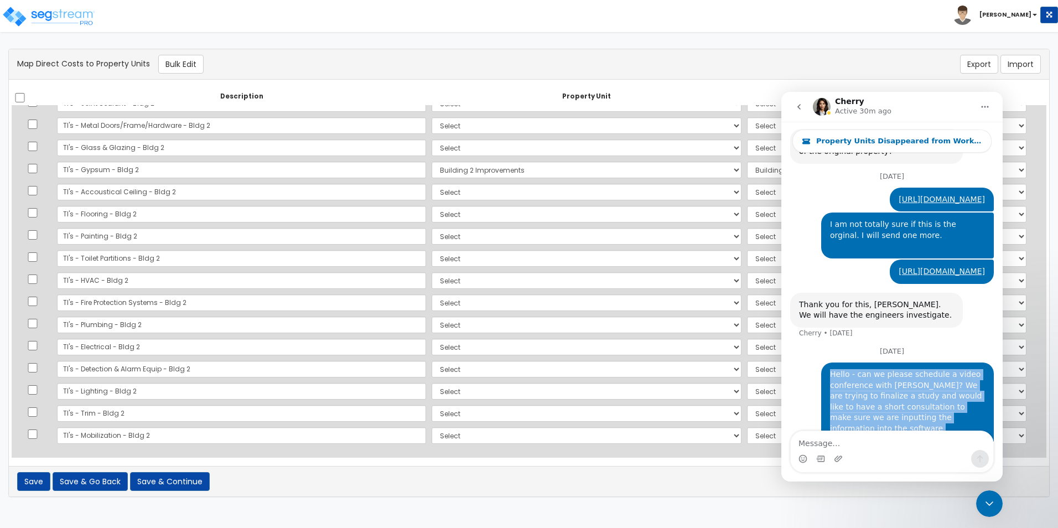
drag, startPoint x: 824, startPoint y: 352, endPoint x: 909, endPoint y: 408, distance: 101.4
click at [909, 408] on div "Hello - can we please schedule a video conference with Richard asap? We are try…" at bounding box center [907, 407] width 155 height 76
copy div "Hello - can we please schedule a video conference with Richard asap? We are try…"
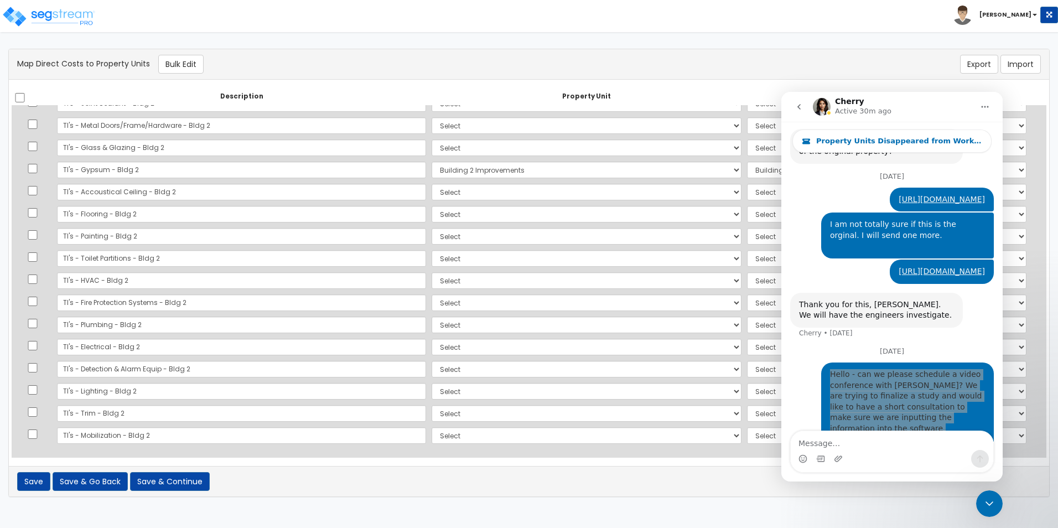
click at [989, 499] on icon "Close Intercom Messenger" at bounding box center [988, 503] width 13 height 13
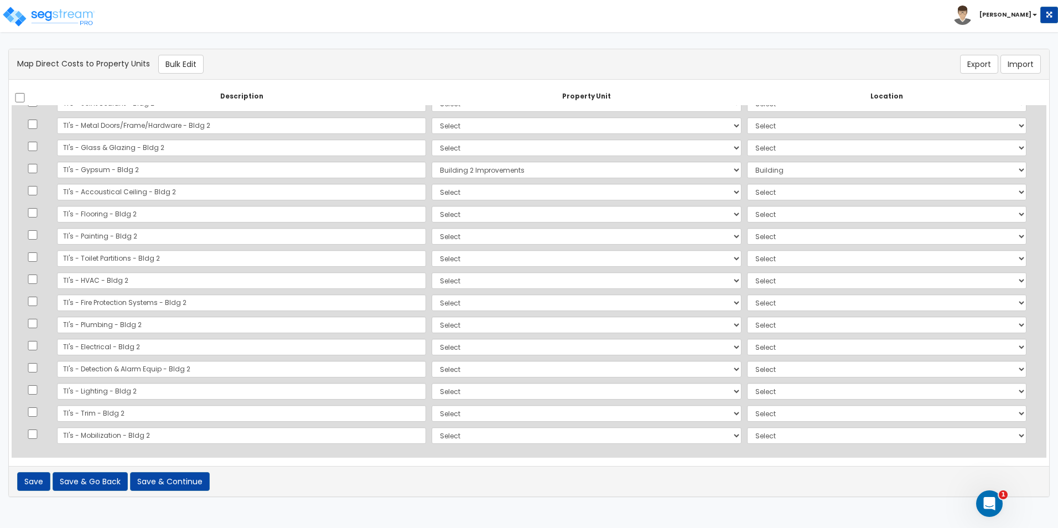
click at [995, 505] on icon "Open Intercom Messenger" at bounding box center [989, 504] width 18 height 18
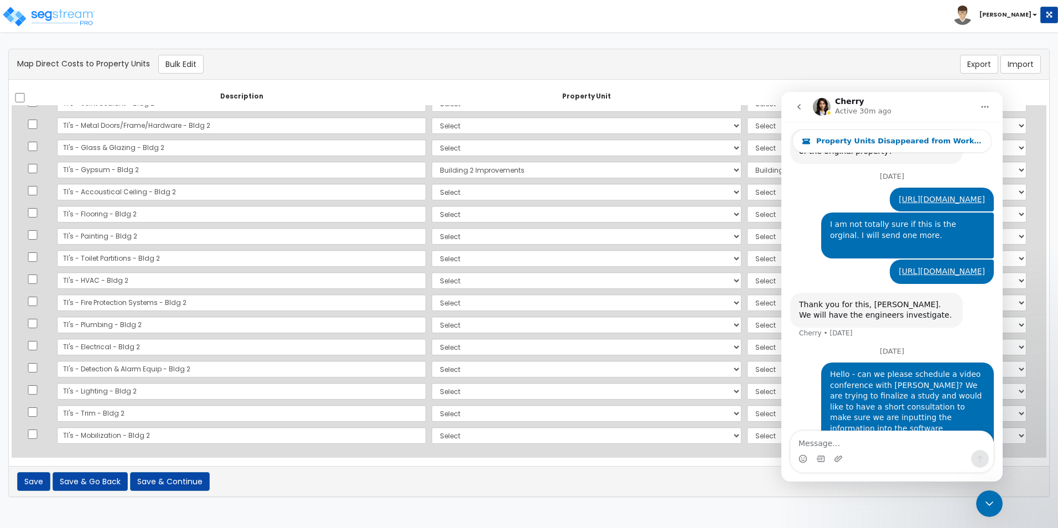
click at [981, 105] on icon "Home" at bounding box center [984, 106] width 9 height 9
click at [865, 103] on div "Cherry Active 30m ago" at bounding box center [864, 106] width 59 height 19
click at [855, 103] on h1 "Cherry" at bounding box center [849, 101] width 29 height 8
drag, startPoint x: 74, startPoint y: 11, endPoint x: 805, endPoint y: 72, distance: 733.9
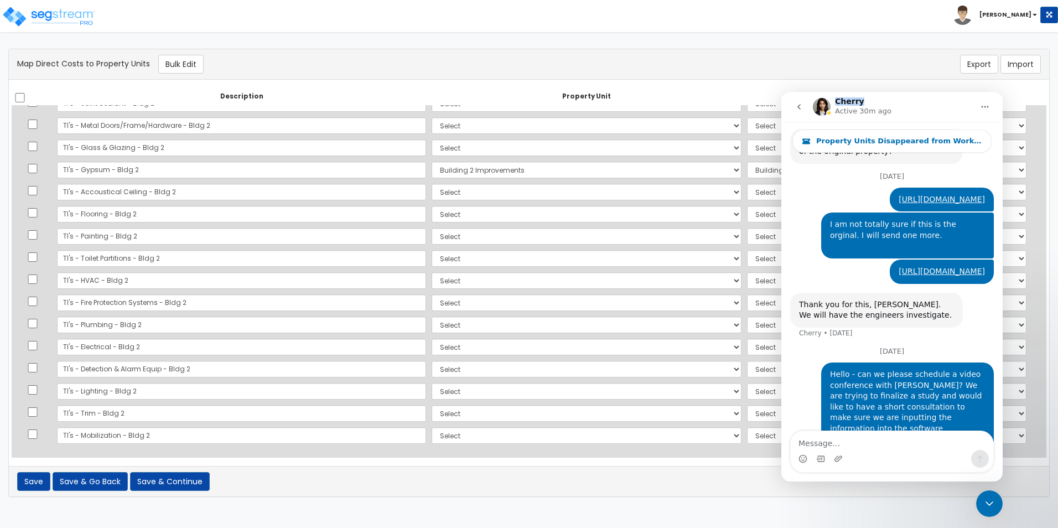
click at [805, 72] on div "Export Import" at bounding box center [875, 64] width 347 height 19
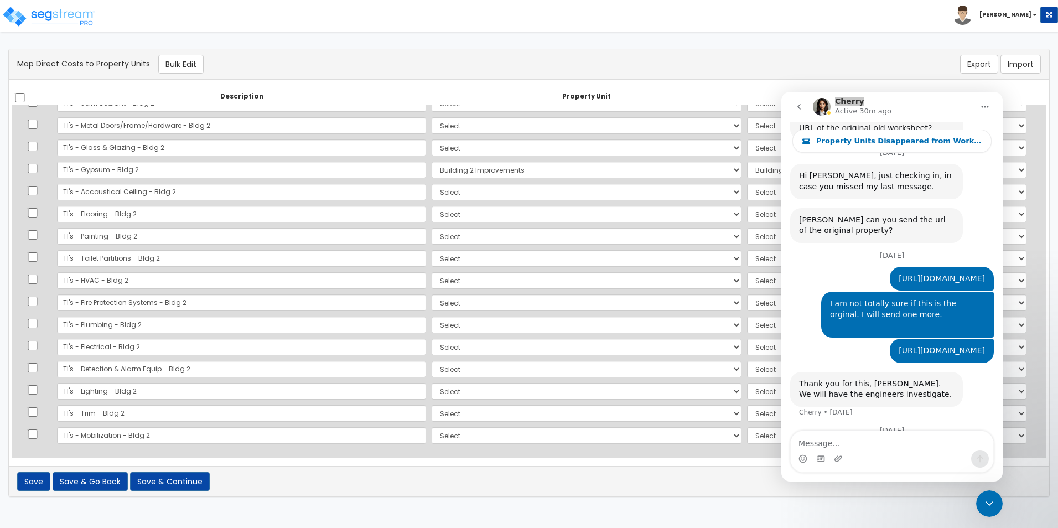
scroll to position [757, 0]
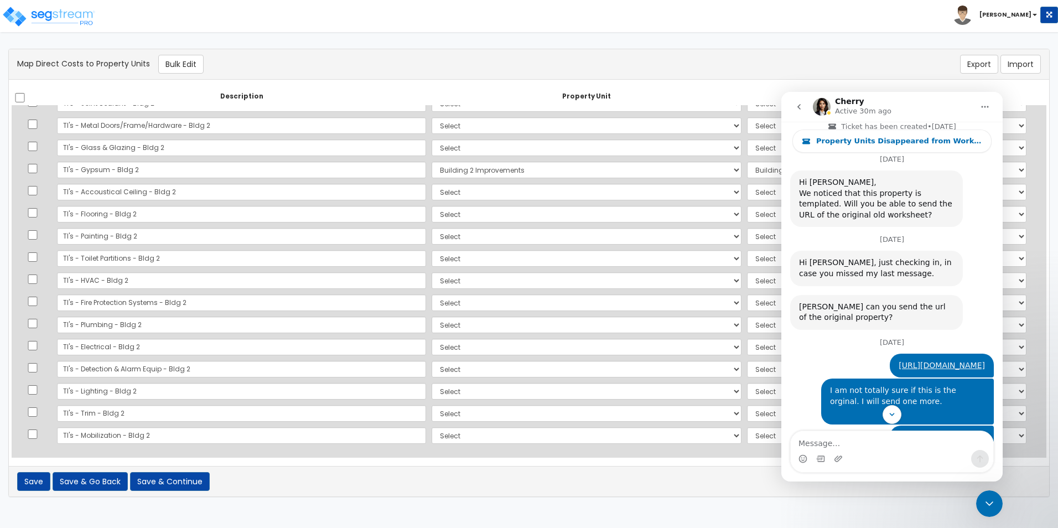
click at [873, 116] on p "Active 30m ago" at bounding box center [863, 111] width 56 height 11
click at [987, 503] on icon "Close Intercom Messenger" at bounding box center [989, 503] width 8 height 4
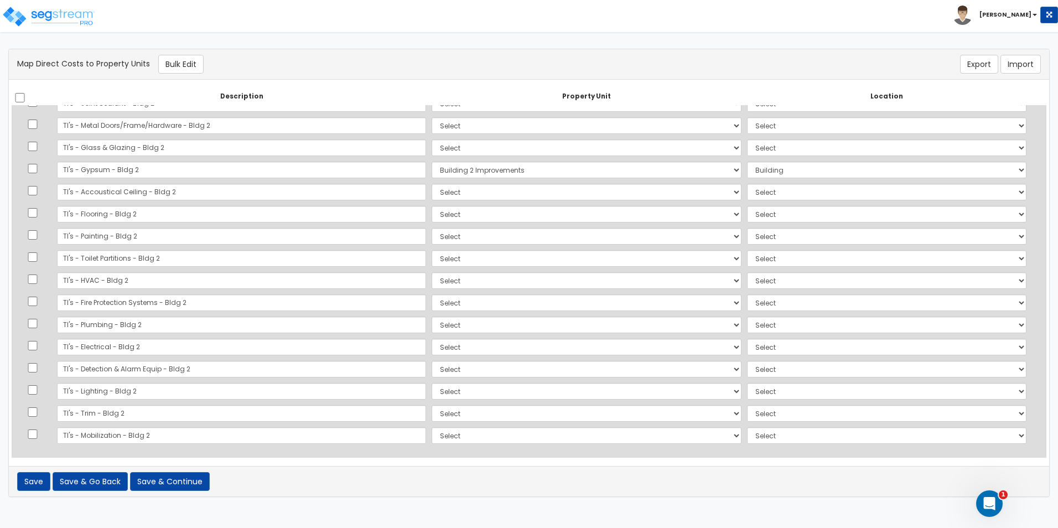
click at [987, 503] on icon "Open Intercom Messenger" at bounding box center [989, 504] width 18 height 18
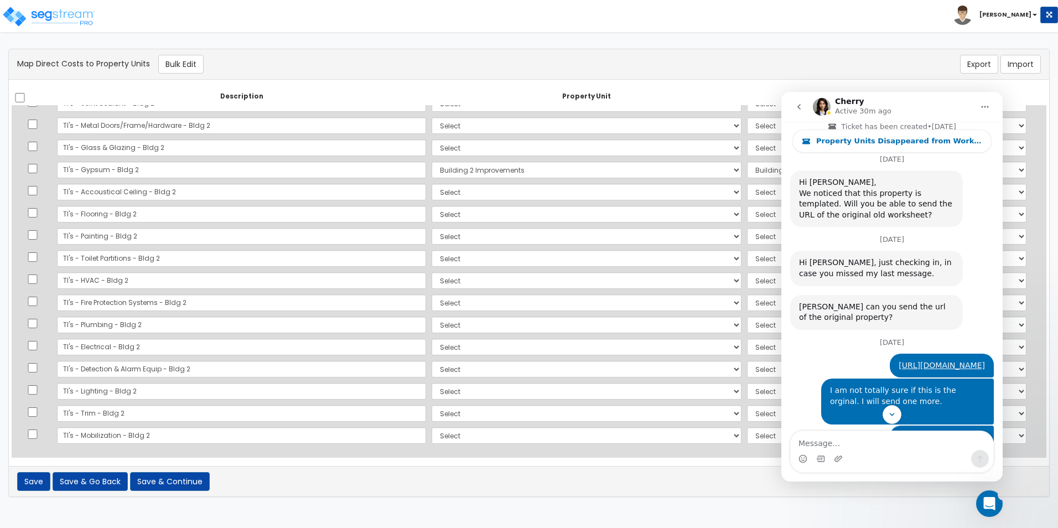
click at [987, 503] on icon "Open Intercom Messenger" at bounding box center [989, 504] width 18 height 18
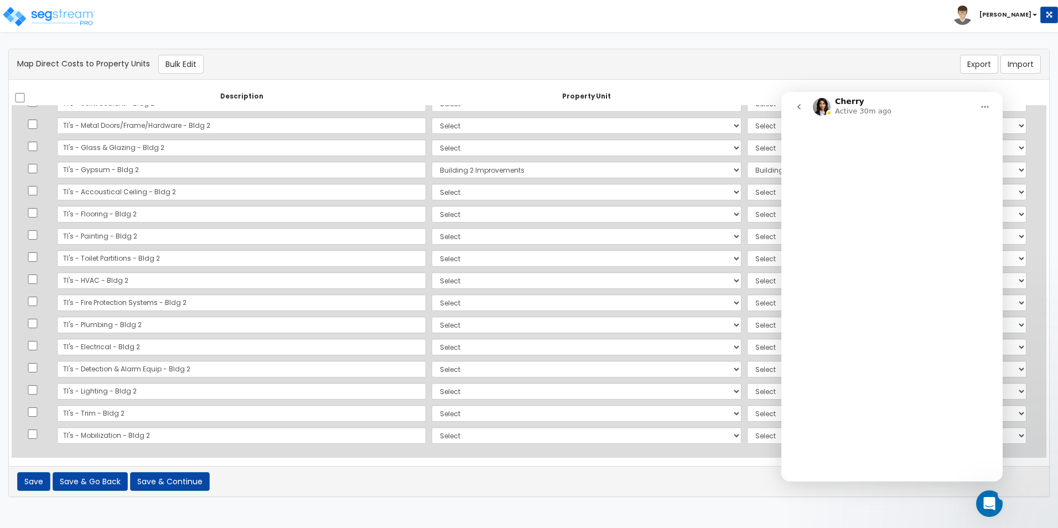
click at [987, 503] on icon "Open Intercom Messenger" at bounding box center [989, 504] width 18 height 18
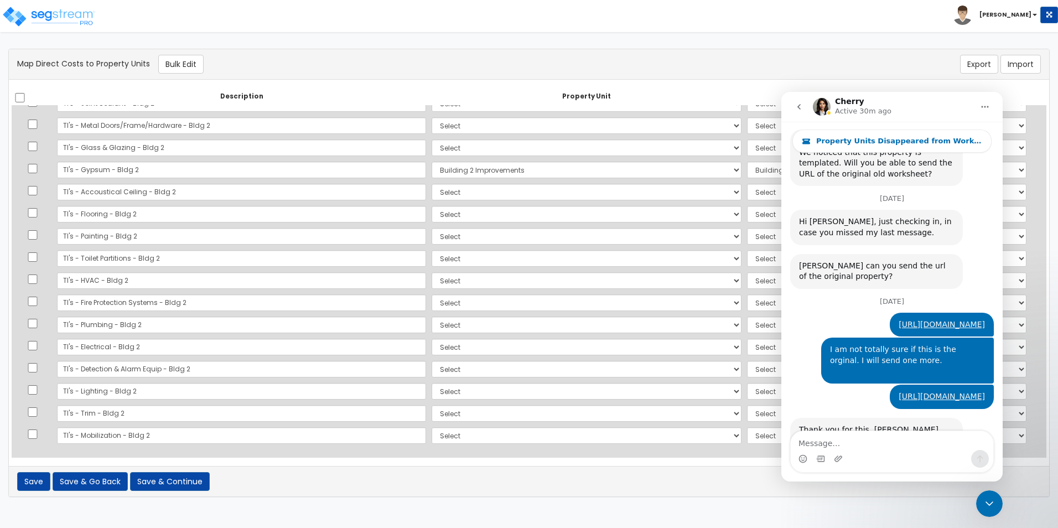
scroll to position [923, 0]
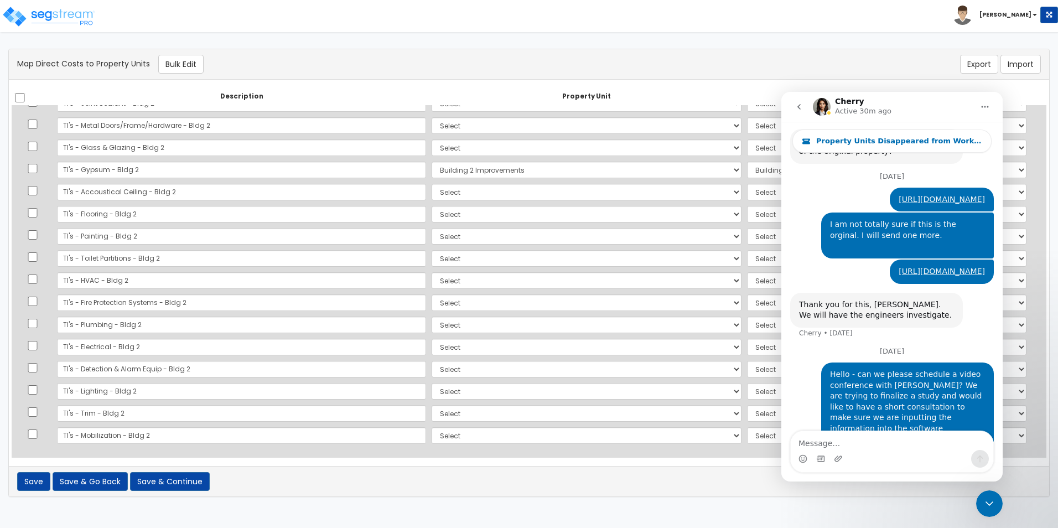
click at [987, 503] on icon "Close Intercom Messenger" at bounding box center [989, 503] width 8 height 4
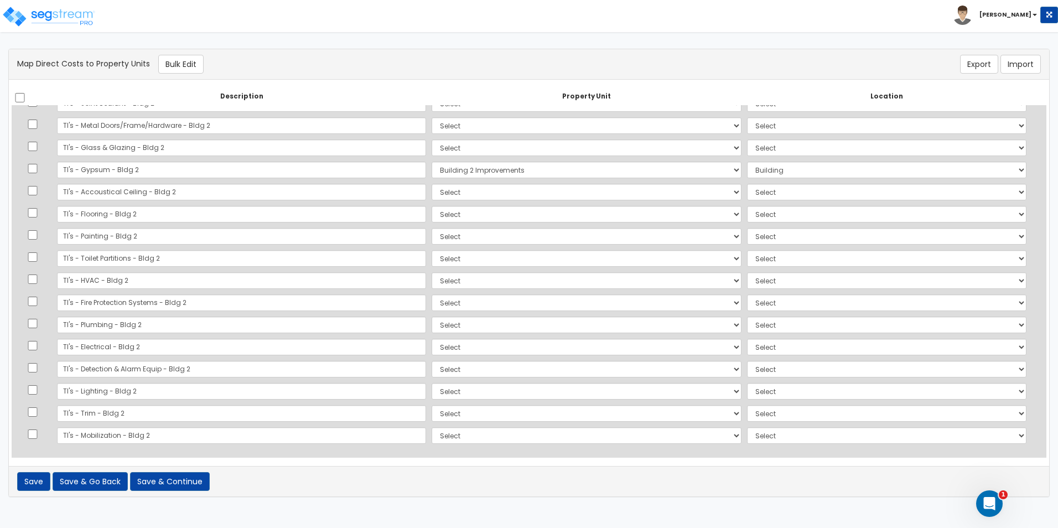
click at [987, 503] on icon "Open Intercom Messenger" at bounding box center [989, 504] width 18 height 18
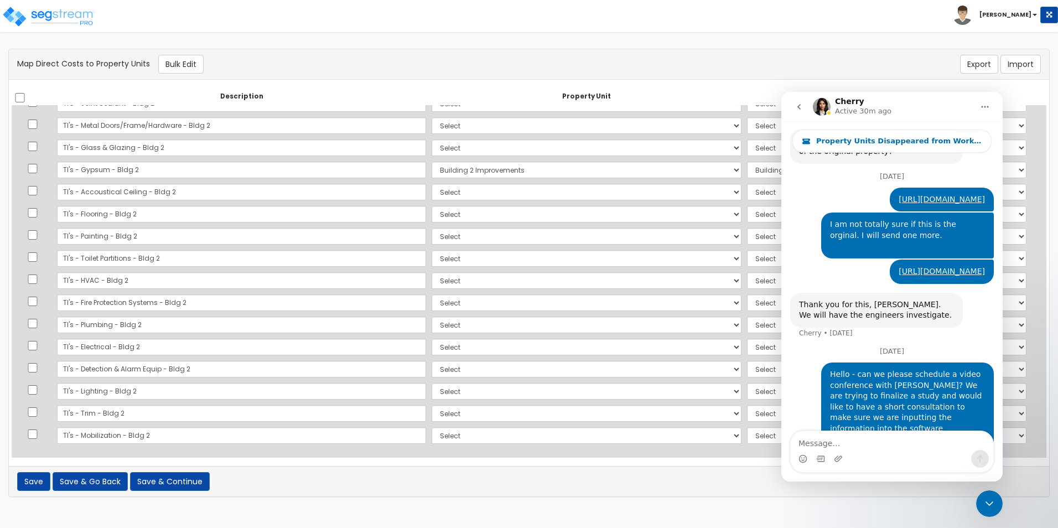
click at [795, 103] on icon "go back" at bounding box center [798, 106] width 9 height 9
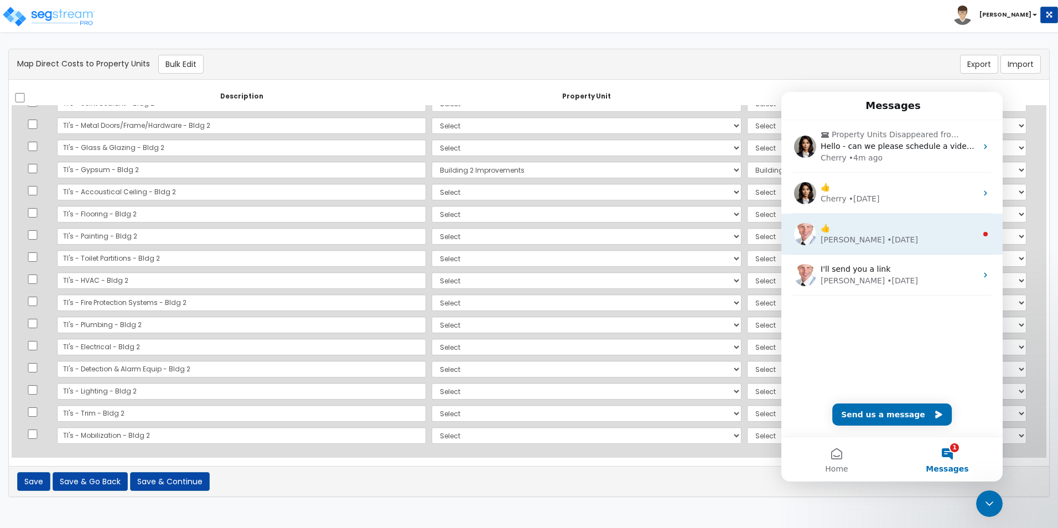
click at [887, 239] on div "• 14w ago" at bounding box center [902, 240] width 31 height 12
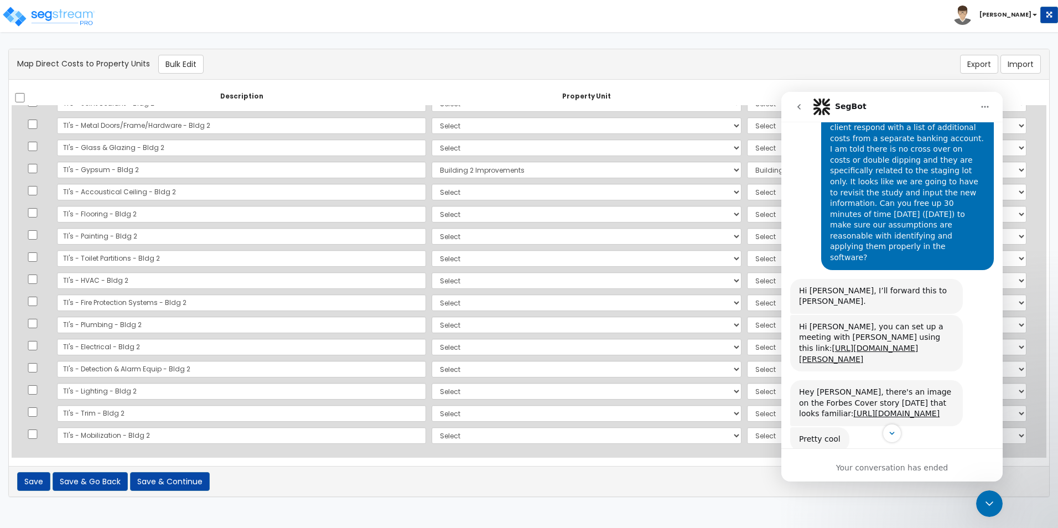
scroll to position [813, 0]
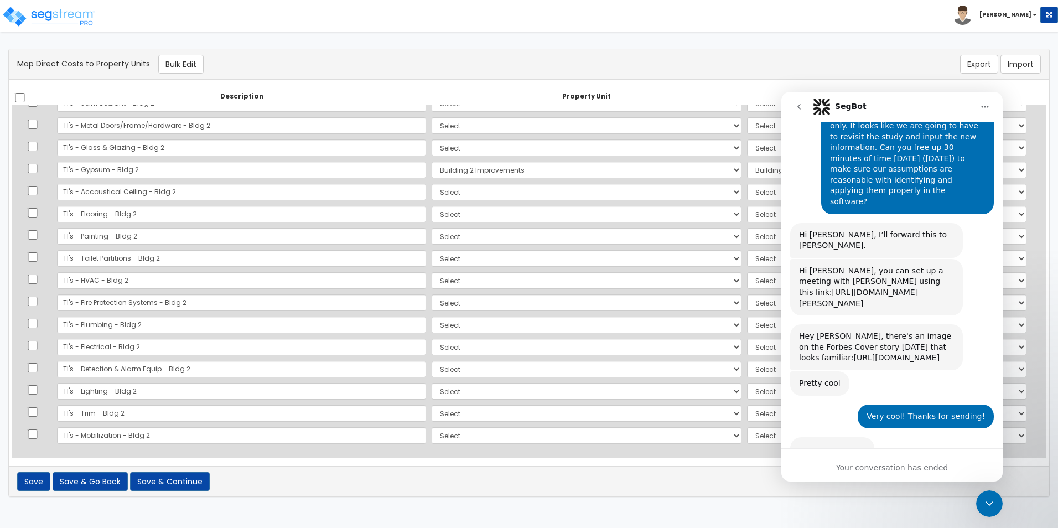
click at [865, 465] on div "Your conversation has ended" at bounding box center [891, 468] width 221 height 12
drag, startPoint x: 832, startPoint y: 465, endPoint x: 841, endPoint y: 467, distance: 9.0
click at [834, 467] on div "Your conversation has ended" at bounding box center [891, 468] width 221 height 12
click at [853, 466] on div "Your conversation has ended" at bounding box center [891, 468] width 221 height 12
drag, startPoint x: 853, startPoint y: 466, endPoint x: 870, endPoint y: 475, distance: 19.3
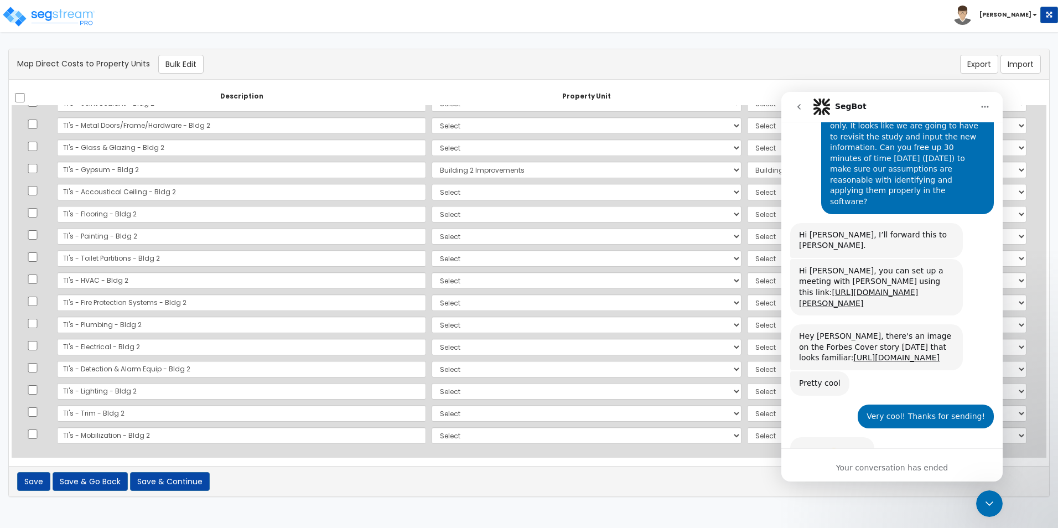
click at [870, 475] on div "Your conversation has ended" at bounding box center [891, 464] width 221 height 33
click at [845, 466] on div "Your conversation has ended" at bounding box center [891, 468] width 221 height 12
click at [851, 467] on div "Your conversation has ended" at bounding box center [891, 468] width 221 height 12
click at [993, 503] on icon "Close Intercom Messenger" at bounding box center [988, 503] width 13 height 13
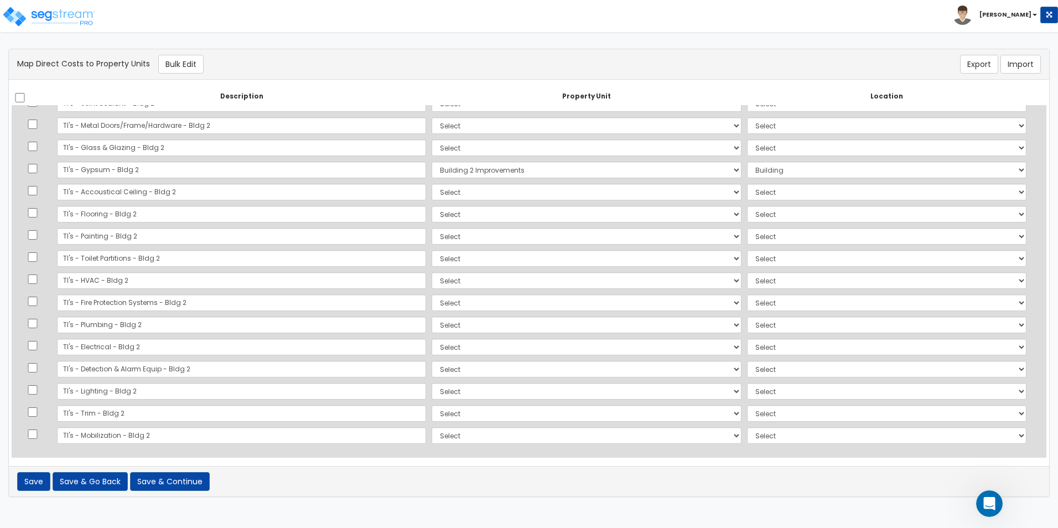
click at [993, 503] on icon "Open Intercom Messenger" at bounding box center [989, 504] width 18 height 18
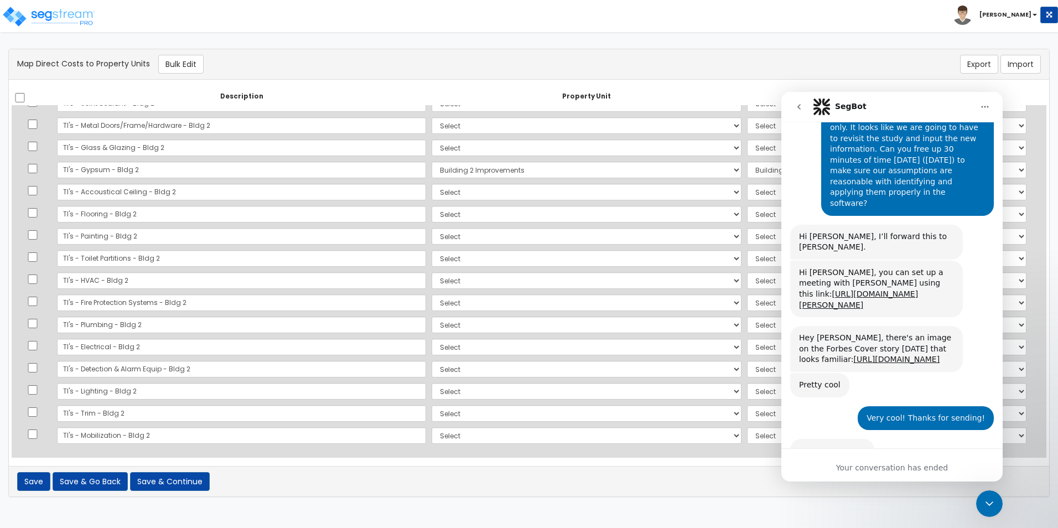
click at [852, 465] on div "Your conversation has ended" at bounding box center [891, 468] width 221 height 12
click at [858, 466] on div "Your conversation has ended" at bounding box center [891, 468] width 221 height 12
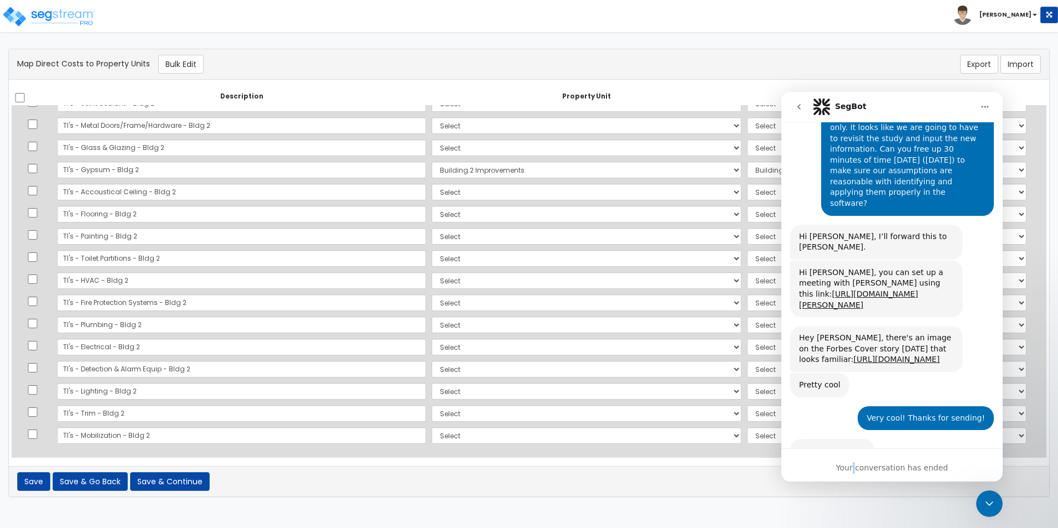
click at [858, 466] on div "Your conversation has ended" at bounding box center [891, 468] width 221 height 12
drag, startPoint x: 790, startPoint y: 100, endPoint x: 798, endPoint y: 106, distance: 10.2
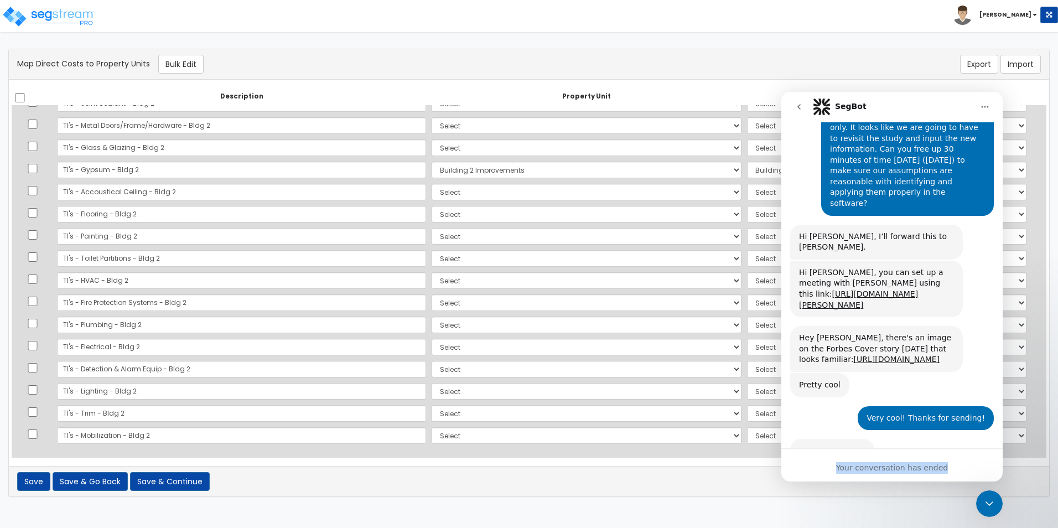
click at [798, 106] on button "go back" at bounding box center [798, 106] width 21 height 21
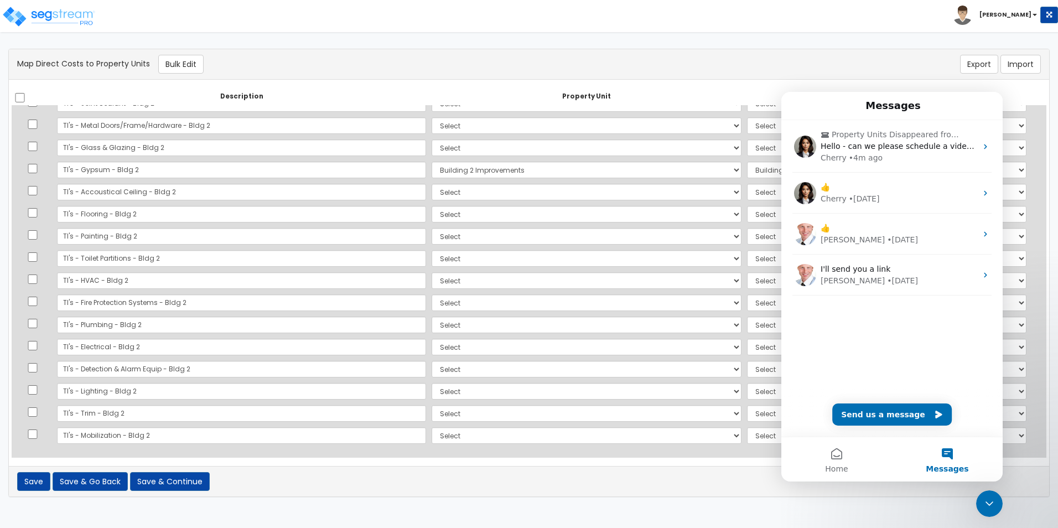
scroll to position [0, 0]
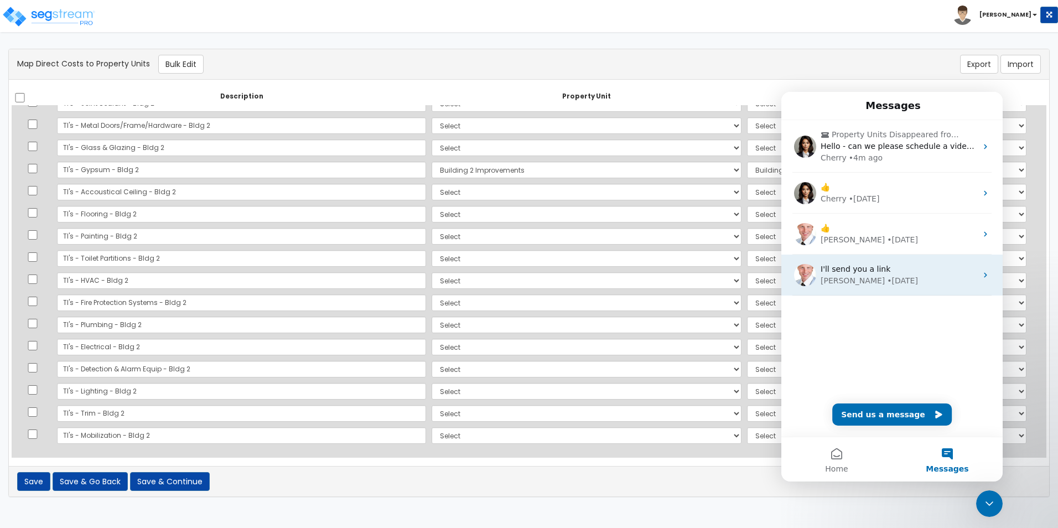
click at [887, 277] on div "• 16w ago" at bounding box center [902, 281] width 31 height 12
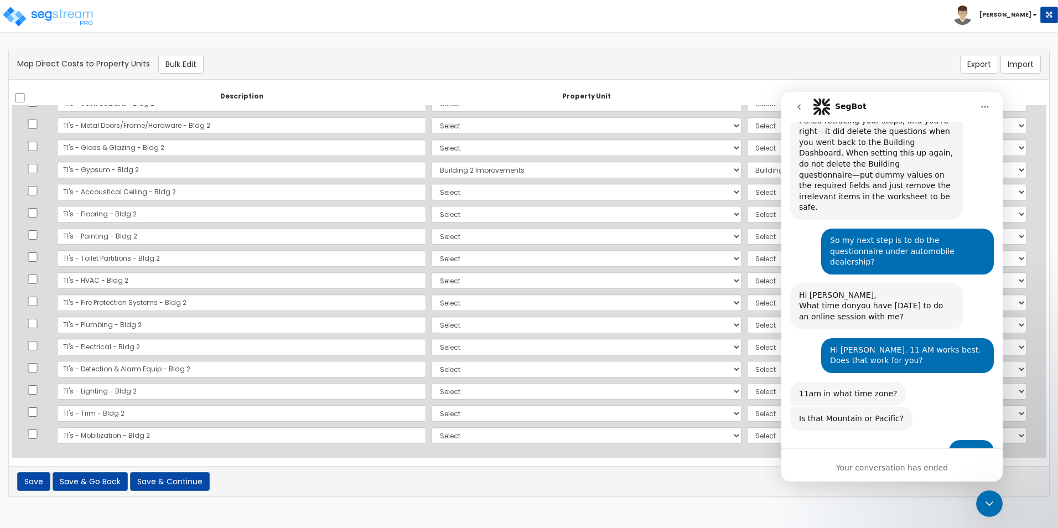
scroll to position [3062, 0]
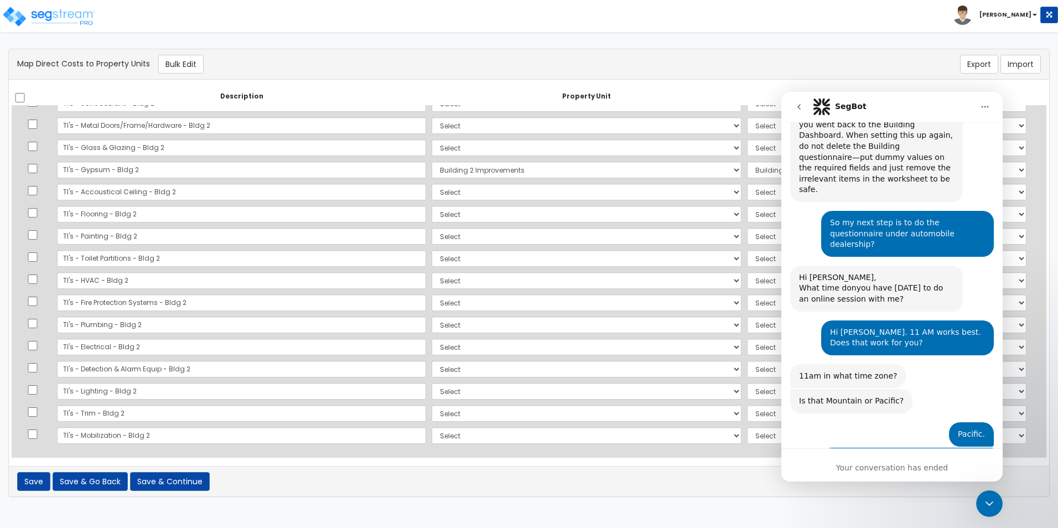
click at [878, 474] on div "Your conversation has ended" at bounding box center [891, 464] width 221 height 33
click at [878, 466] on div "Your conversation has ended" at bounding box center [891, 468] width 221 height 12
click at [877, 462] on div "Your conversation has ended" at bounding box center [891, 468] width 221 height 12
click at [877, 466] on div "Your conversation has ended" at bounding box center [891, 468] width 221 height 12
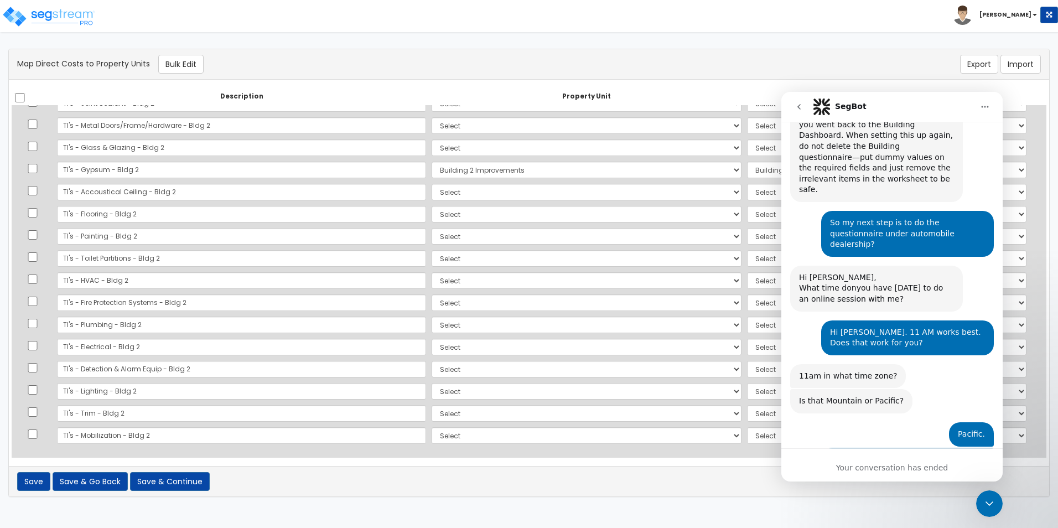
drag, startPoint x: 877, startPoint y: 466, endPoint x: 847, endPoint y: 466, distance: 29.3
click at [847, 466] on div "Your conversation has ended" at bounding box center [891, 468] width 221 height 12
click at [990, 500] on icon "Close Intercom Messenger" at bounding box center [988, 503] width 13 height 13
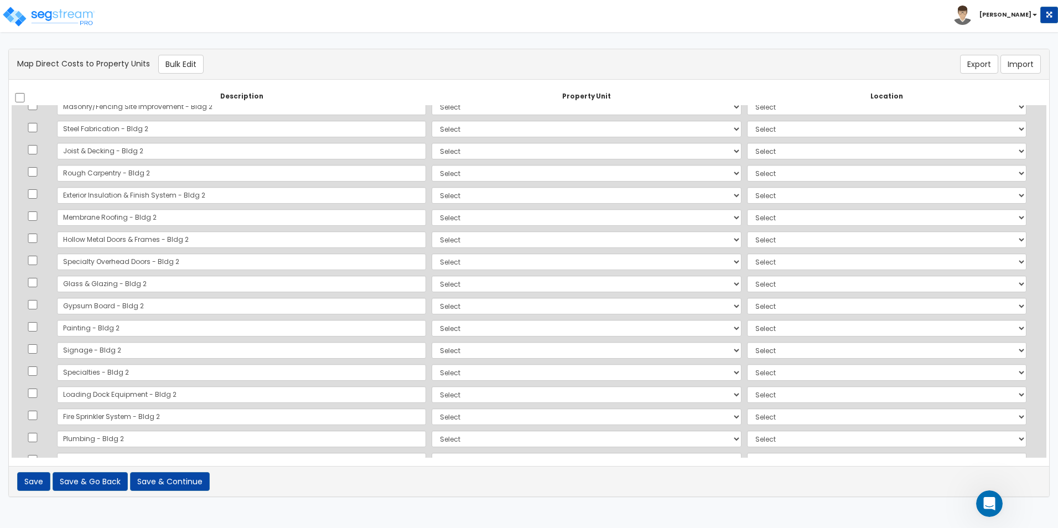
scroll to position [0, 0]
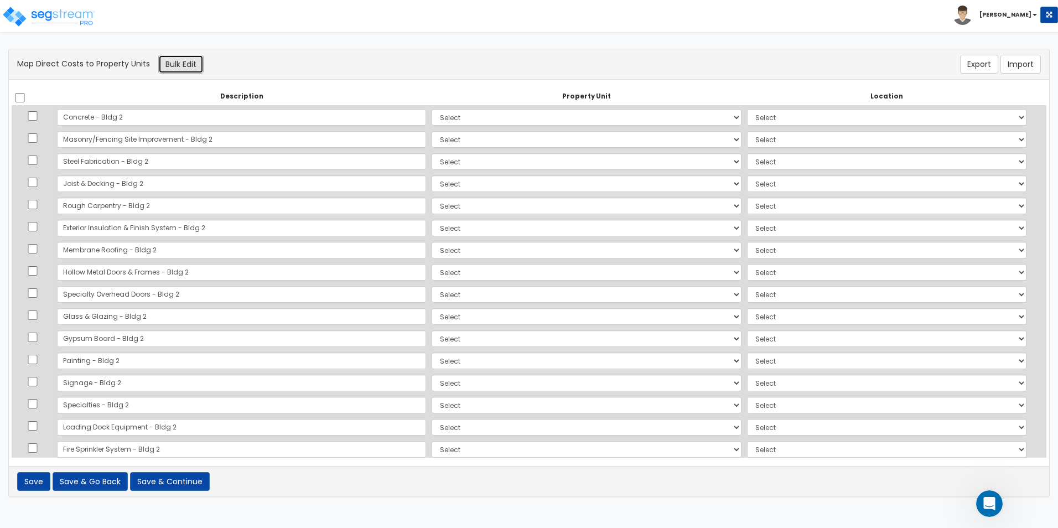
click at [186, 63] on button "Bulk Edit" at bounding box center [180, 64] width 45 height 19
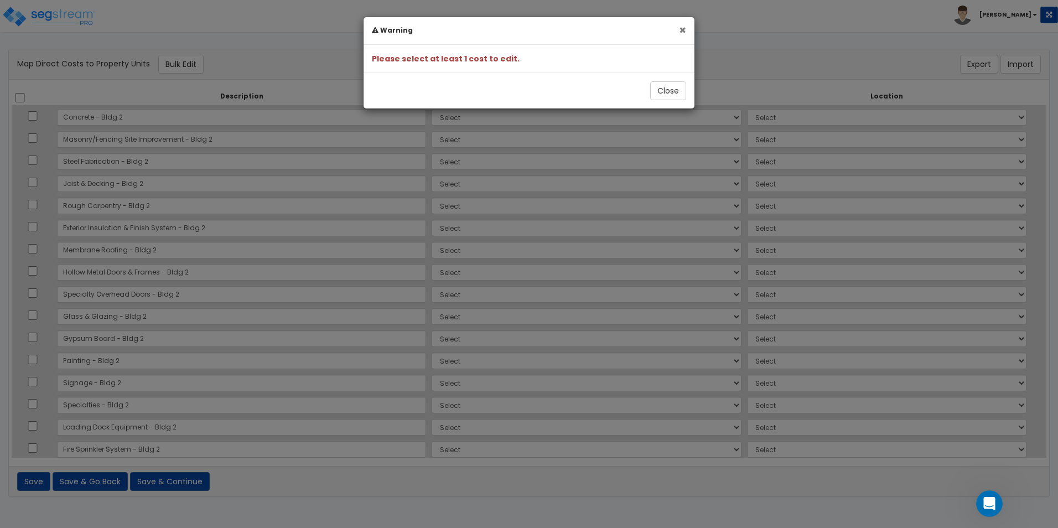
click at [683, 29] on button "×" at bounding box center [682, 30] width 7 height 12
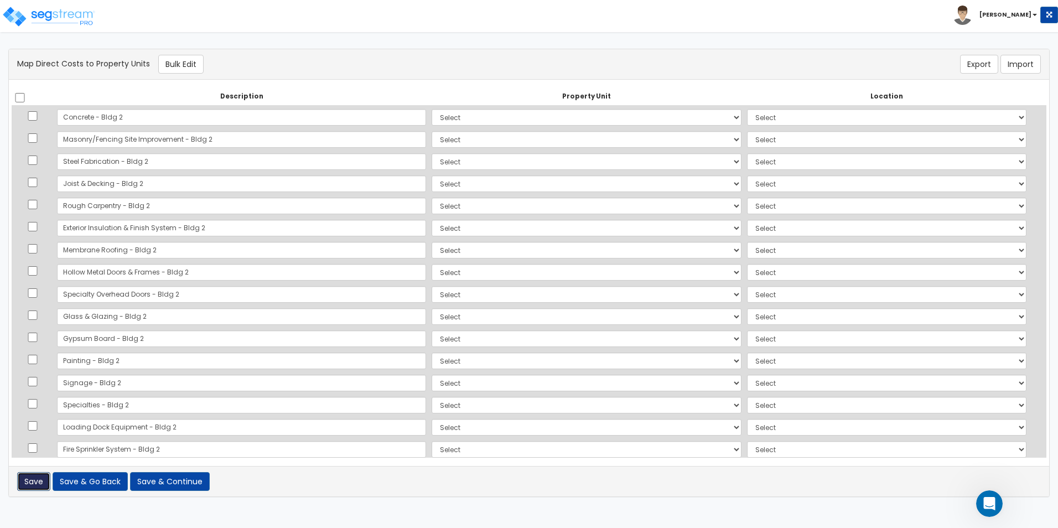
click at [30, 489] on button "Save" at bounding box center [33, 481] width 33 height 19
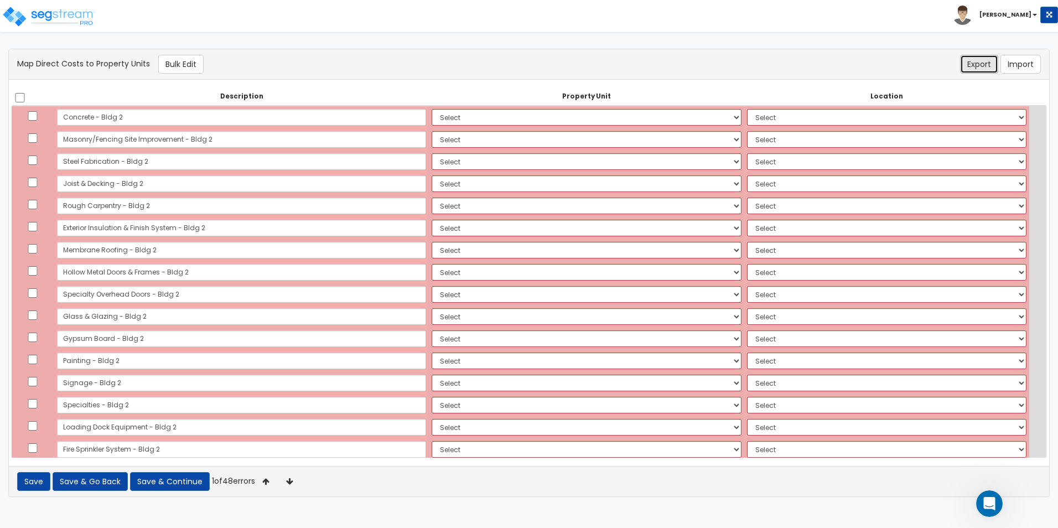
click at [975, 60] on button "Export" at bounding box center [979, 64] width 38 height 19
click at [49, 11] on img at bounding box center [49, 17] width 94 height 22
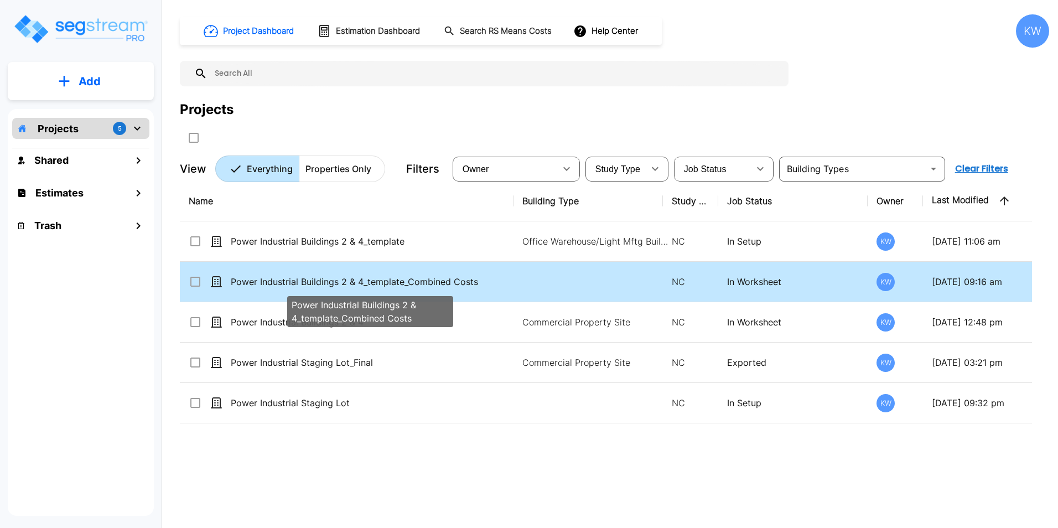
click at [321, 285] on p "Power Industrial Buildings 2 & 4_template_Combined Costs" at bounding box center [370, 281] width 278 height 13
checkbox input "false"
click at [321, 285] on p "Power Industrial Buildings 2 & 4_template_Combined Costs" at bounding box center [370, 281] width 278 height 13
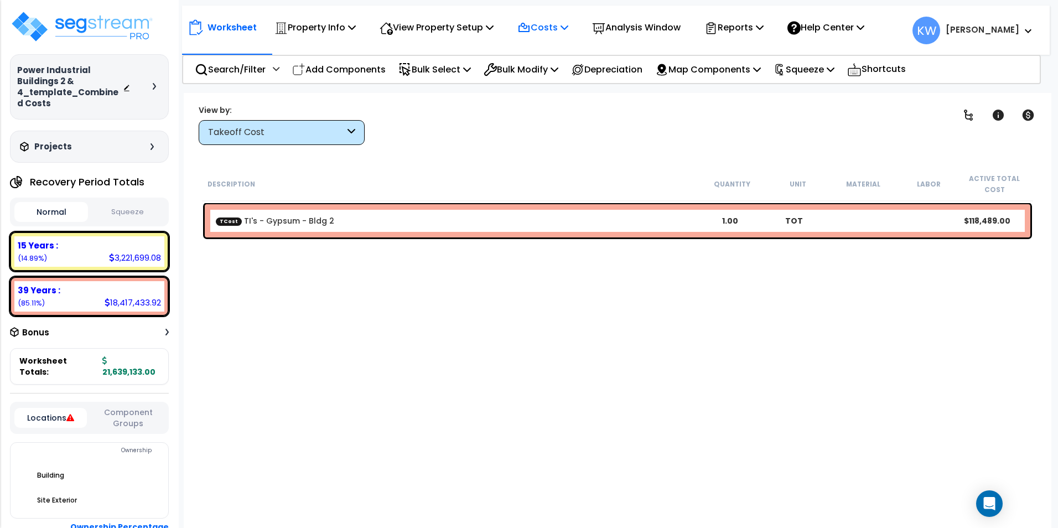
click at [568, 25] on p "Costs" at bounding box center [542, 27] width 51 height 15
click at [563, 54] on link "Indirect Costs" at bounding box center [567, 52] width 110 height 22
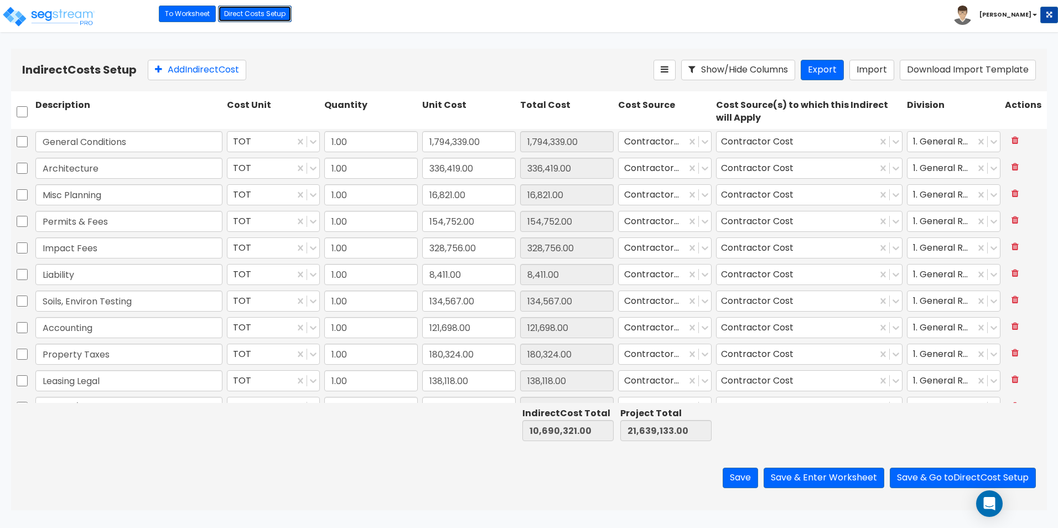
click at [254, 11] on link "Direct Costs Setup" at bounding box center [255, 14] width 74 height 17
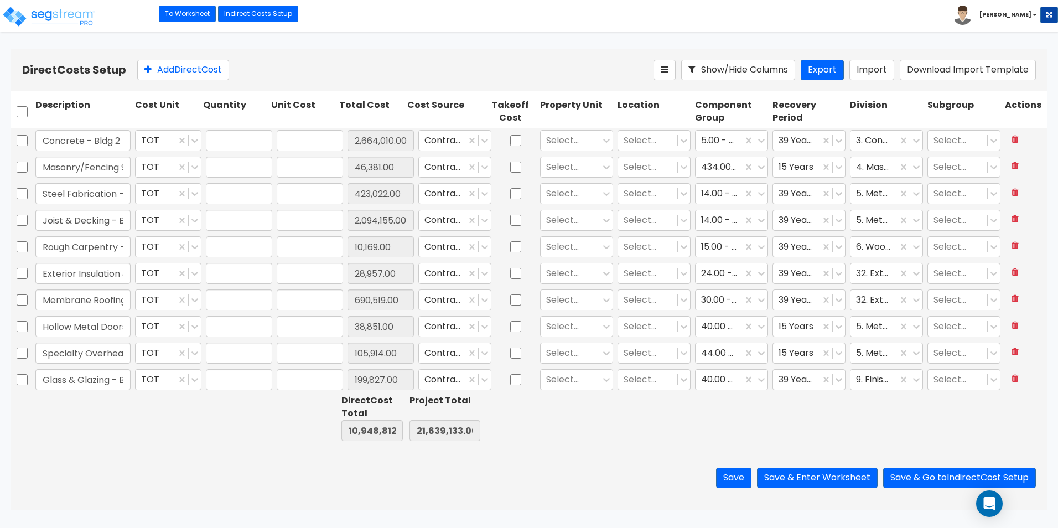
type input "1.00"
type input "2,664,010.00"
type input "1.00"
type input "46,381.00"
type input "1.00"
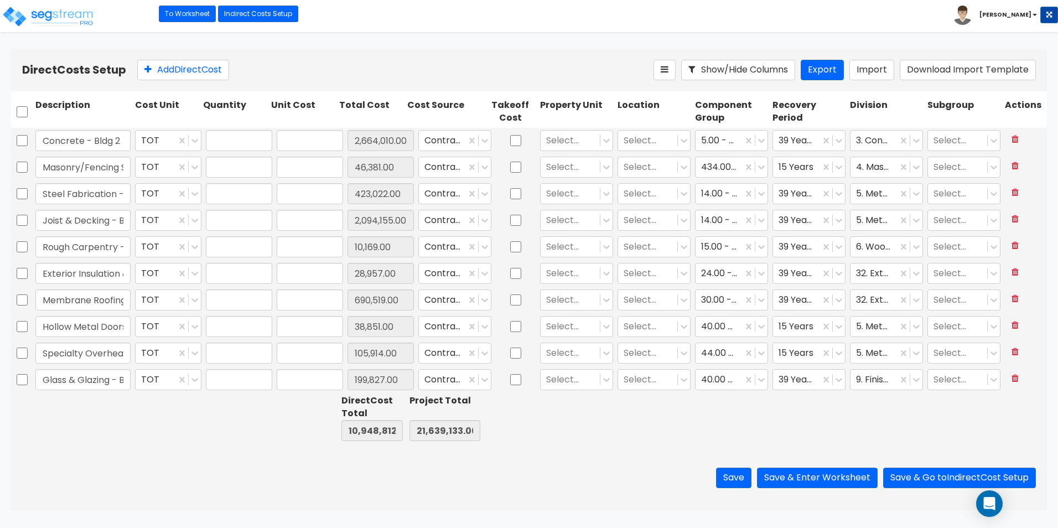
type input "423,022.00"
type input "1.00"
type input "2,094,155.00"
type input "1.00"
type input "10,169.00"
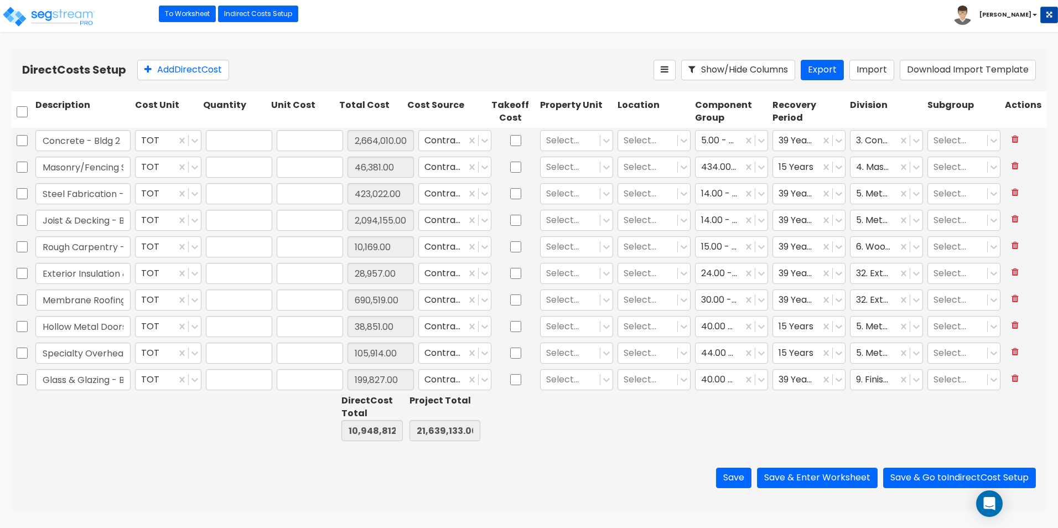
type input "1.00"
type input "28,957.00"
type input "1.00"
type input "690,519.00"
type input "1.00"
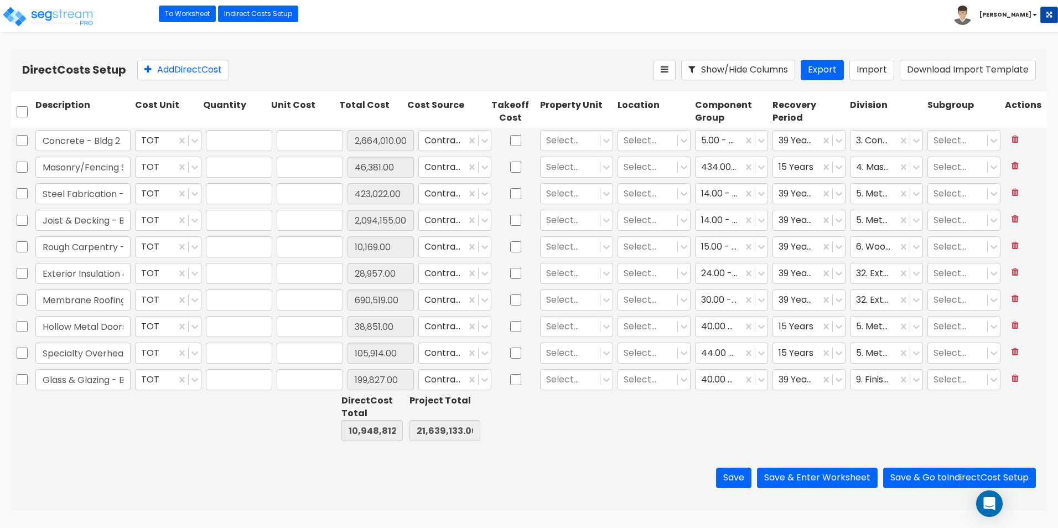
type input "38,851.00"
type input "1.00"
type input "105,914.00"
type input "1.00"
type input "199,827.00"
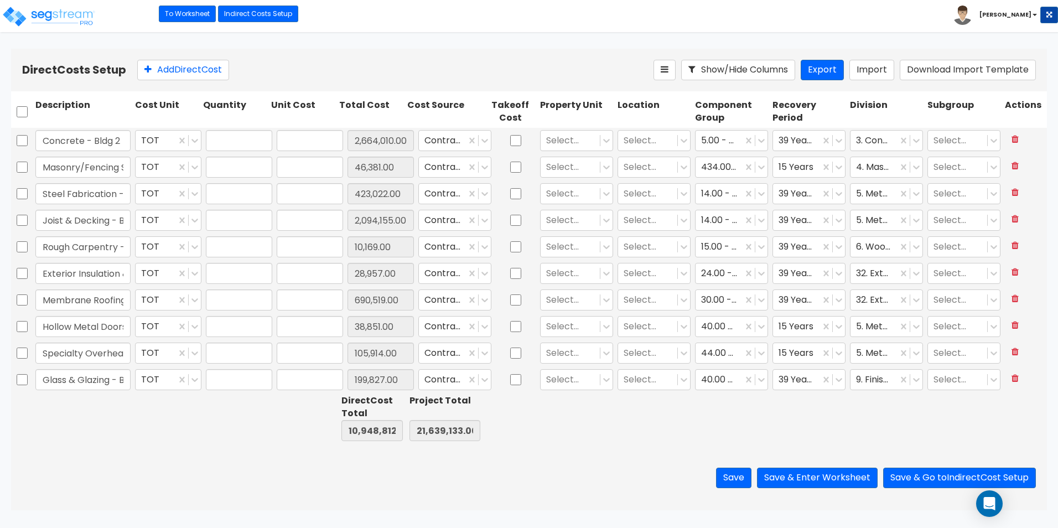
type input "1.00"
type input "82,621.00"
type input "1.00"
type input "140,947.00"
type input "1.00"
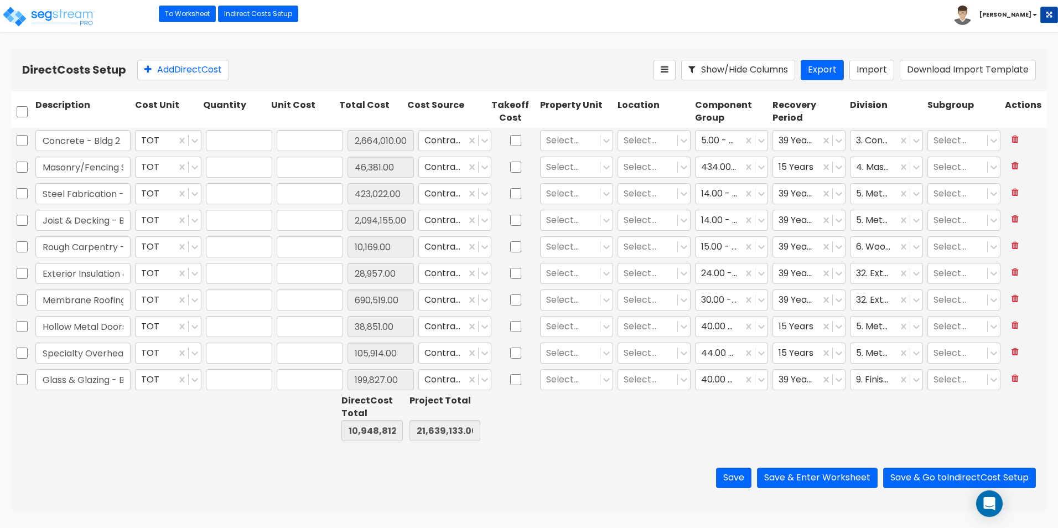
type input "3,770.00"
type input "1.00"
type input "4,267.00"
type input "1.00"
type input "7,830.00"
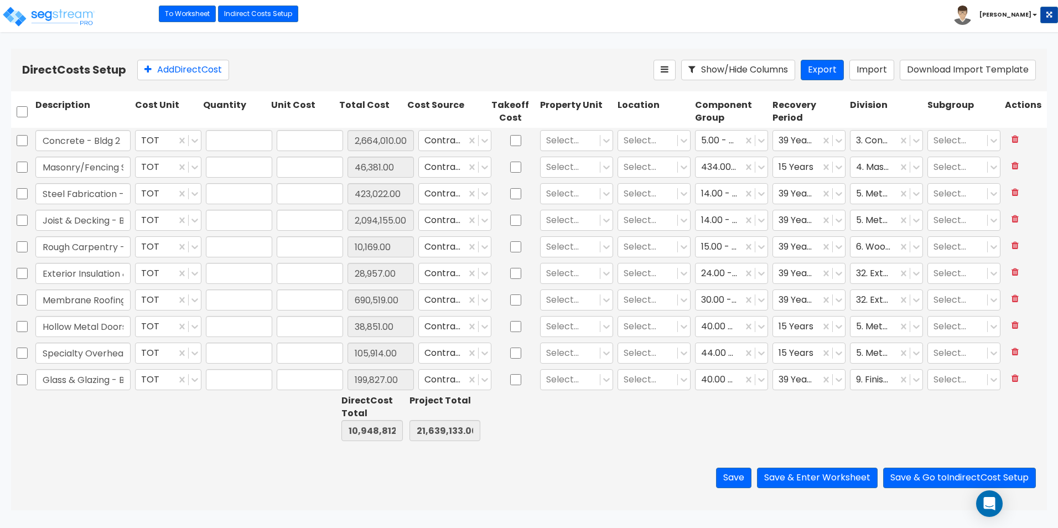
type input "1.00"
type input "256,340.00"
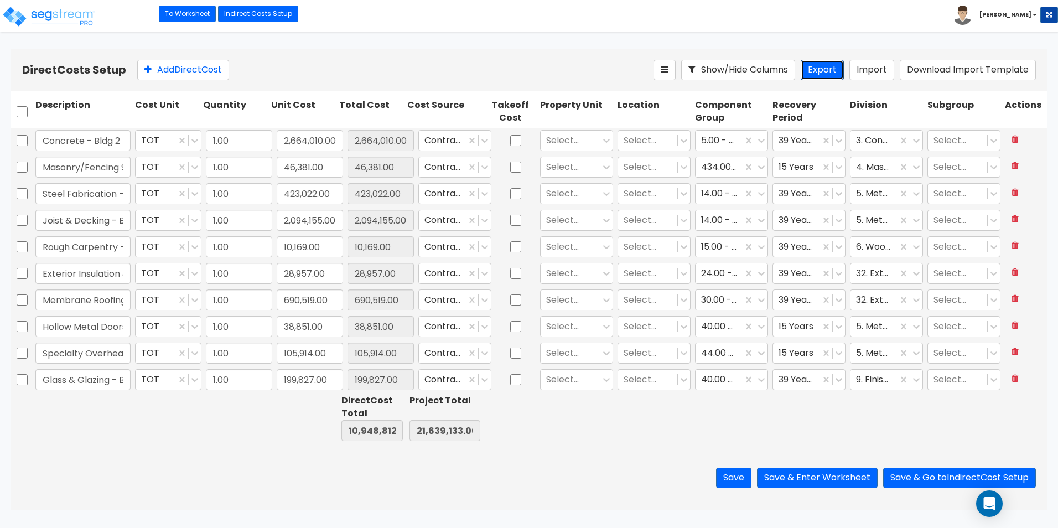
click at [830, 71] on button "Export" at bounding box center [821, 70] width 43 height 20
click at [255, 469] on div "Save Save & Enter Worksheet Save & Go to Indirect Cost Setup" at bounding box center [529, 477] width 1036 height 65
click at [648, 448] on div "Save Save & Enter Worksheet Save & Go to Indirect Cost Setup" at bounding box center [529, 477] width 1036 height 65
click at [832, 67] on button "Export" at bounding box center [821, 70] width 43 height 20
click at [673, 30] on div "Toggle navigation To Worksheet Indirect Costs Setup Direct Costs Setup Kevin" at bounding box center [529, 16] width 1058 height 32
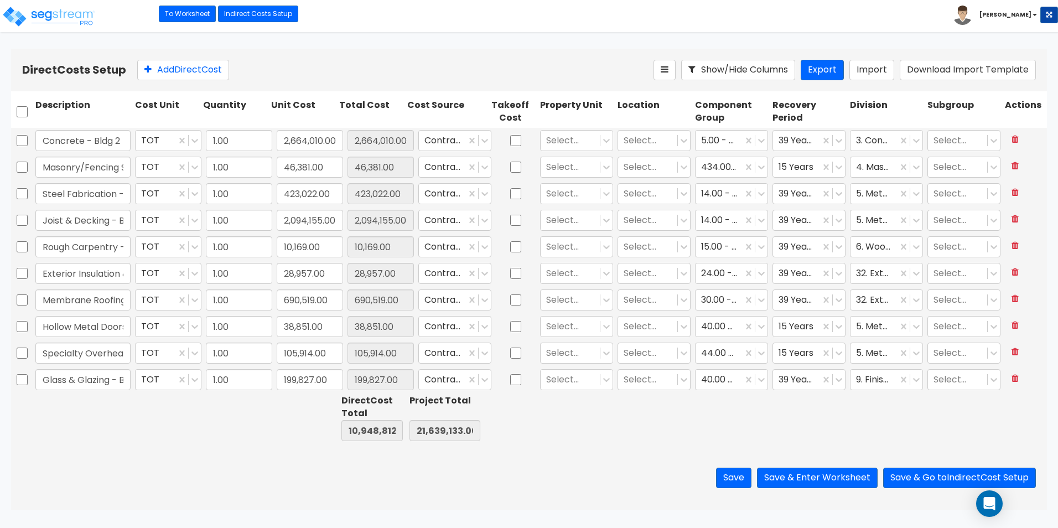
click at [212, 476] on div "Save Save & Enter Worksheet Save & Go to Indirect Cost Setup" at bounding box center [529, 477] width 1036 height 65
